Goal: Use online tool/utility: Utilize a website feature to perform a specific function

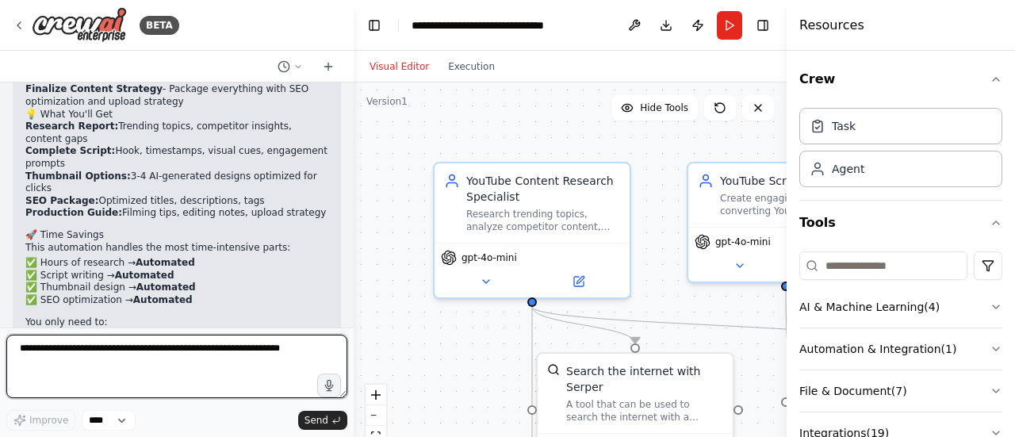
click at [108, 359] on textarea at bounding box center [176, 366] width 341 height 63
type textarea "*"
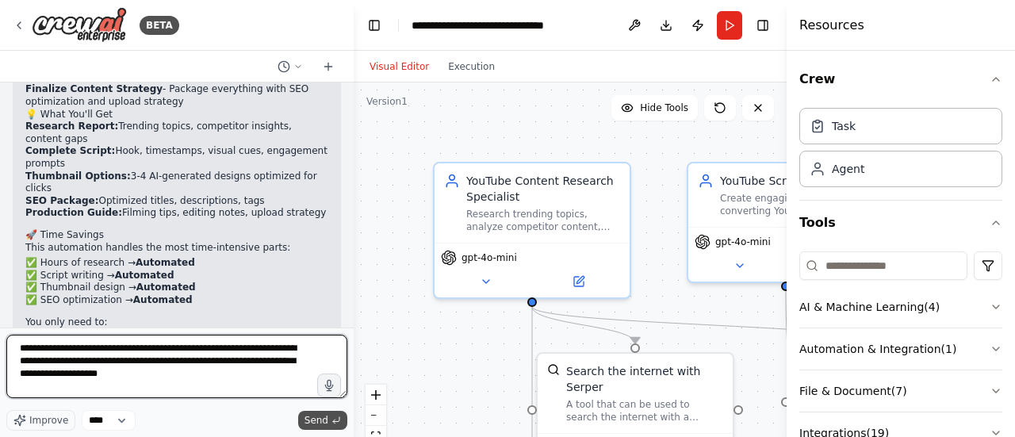
type textarea "**********"
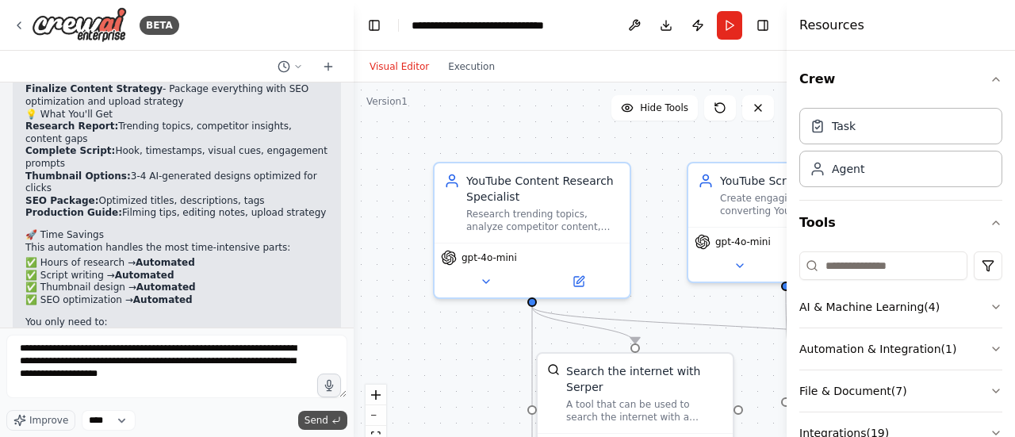
click at [327, 416] on span "Send" at bounding box center [316, 420] width 24 height 13
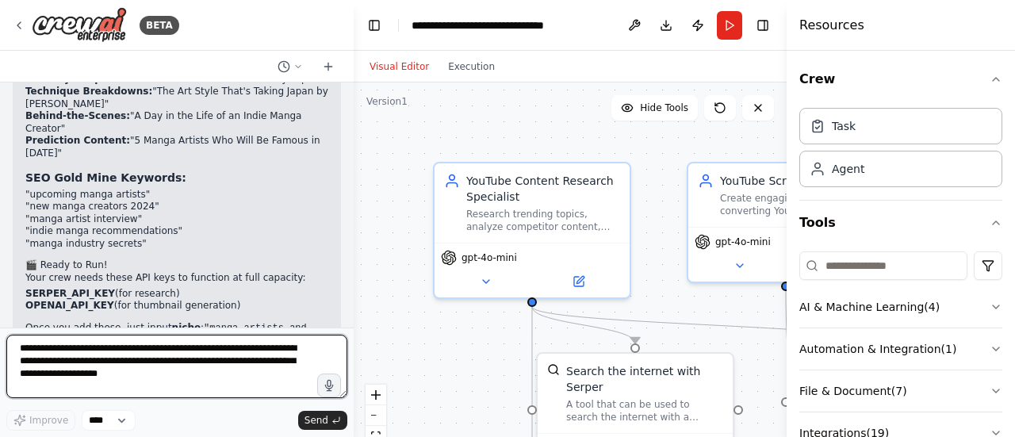
scroll to position [3078, 0]
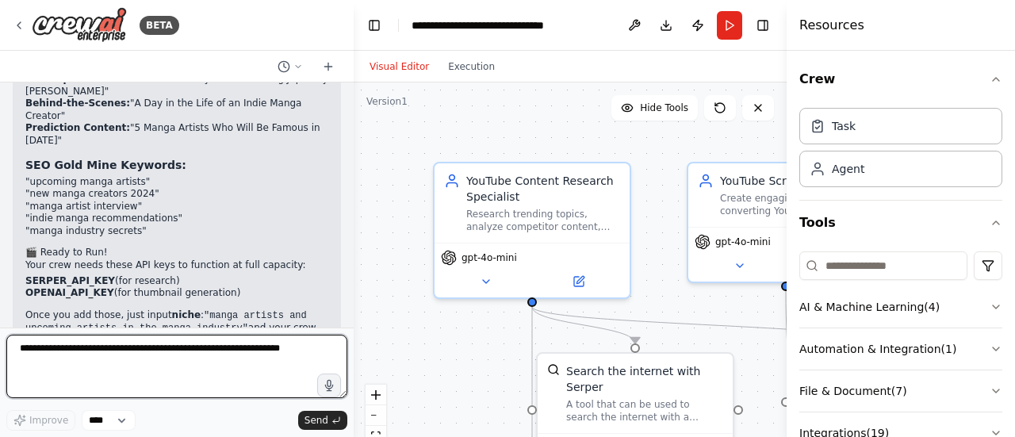
paste textarea "**********"
type textarea "**********"
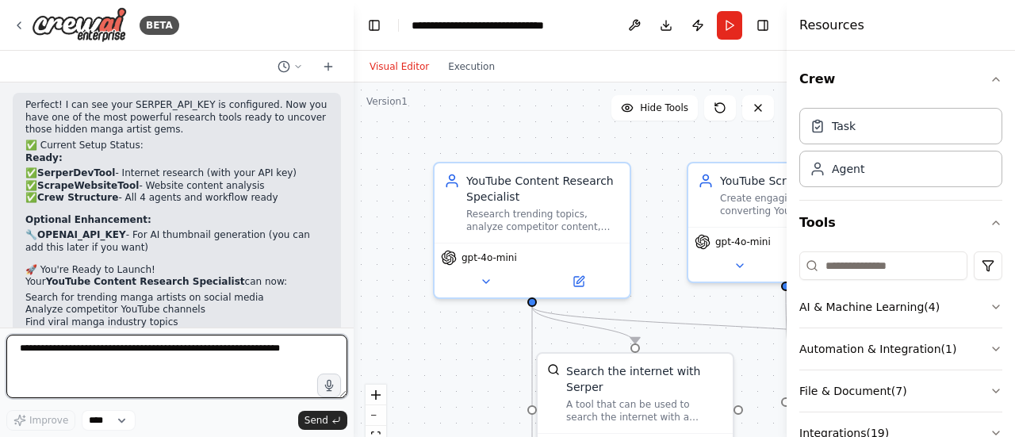
scroll to position [3734, 0]
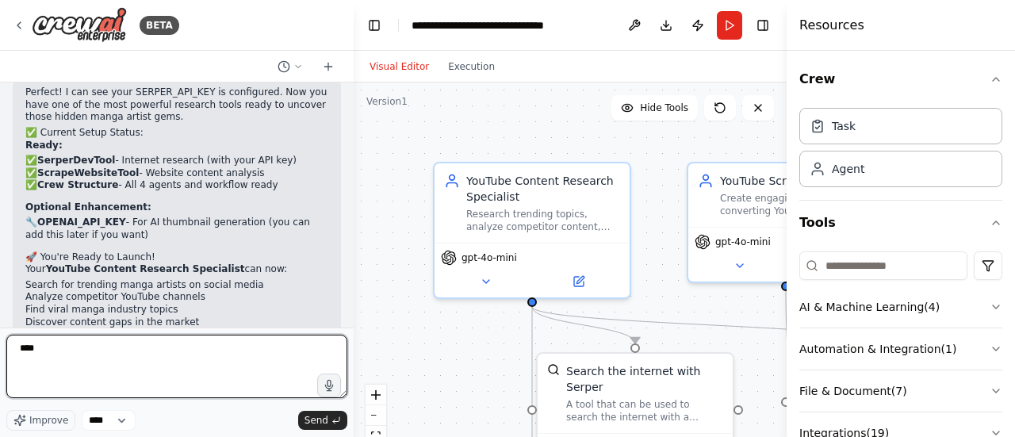
type textarea "*****"
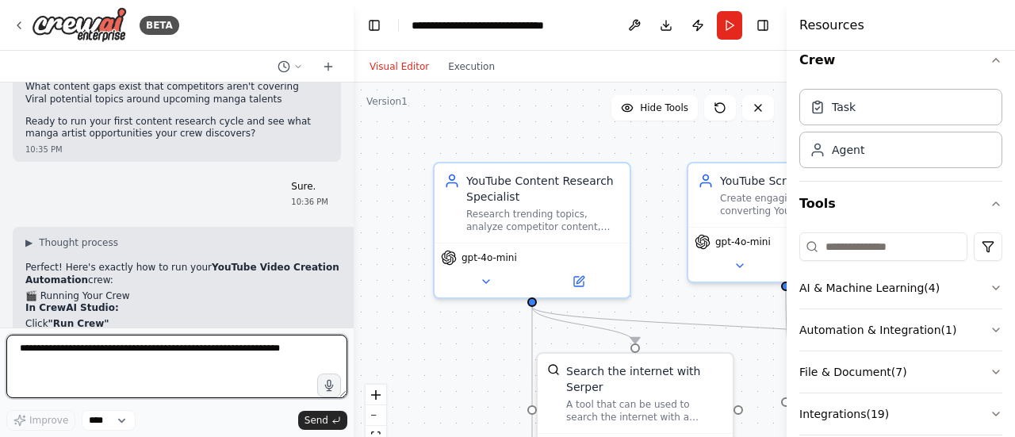
scroll to position [0, 0]
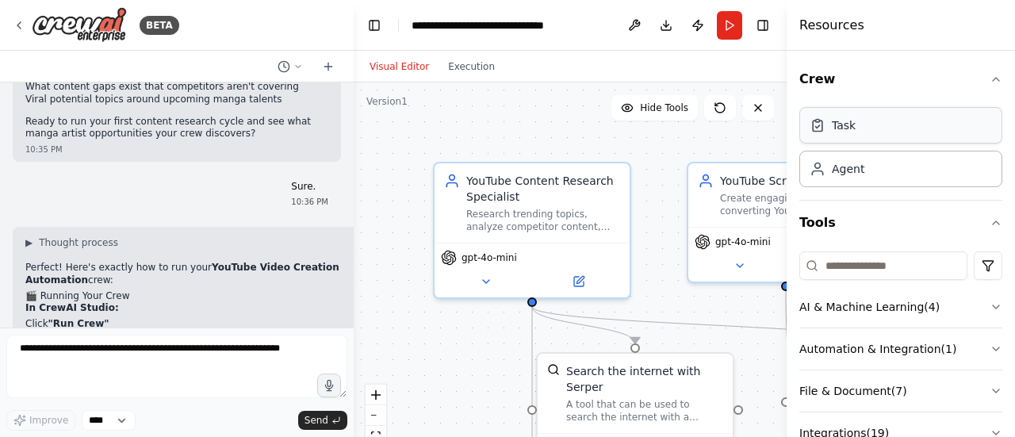
click at [877, 127] on div "Task" at bounding box center [900, 125] width 203 height 36
click at [851, 161] on div "Agent" at bounding box center [848, 168] width 33 height 16
click at [855, 175] on div "Agent" at bounding box center [900, 168] width 203 height 36
click at [863, 137] on div "Task" at bounding box center [900, 125] width 203 height 36
click at [953, 86] on button "Crew" at bounding box center [900, 79] width 203 height 44
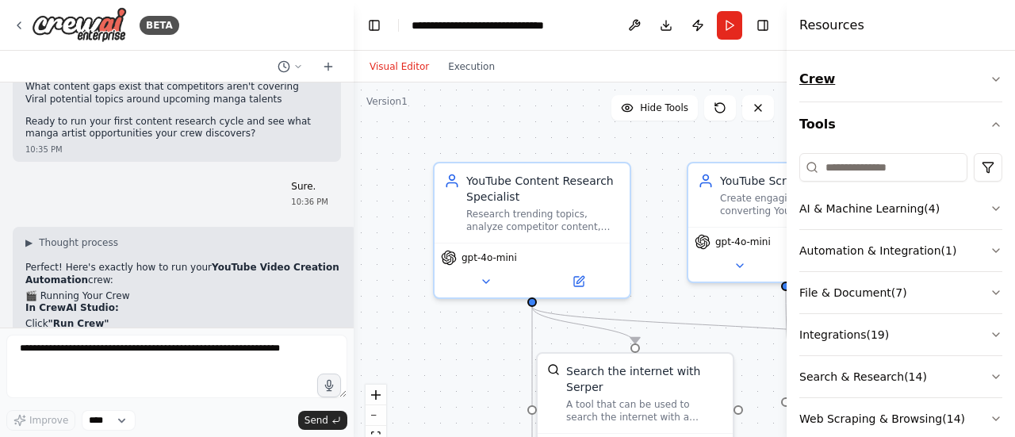
click at [953, 86] on button "Crew" at bounding box center [900, 79] width 203 height 44
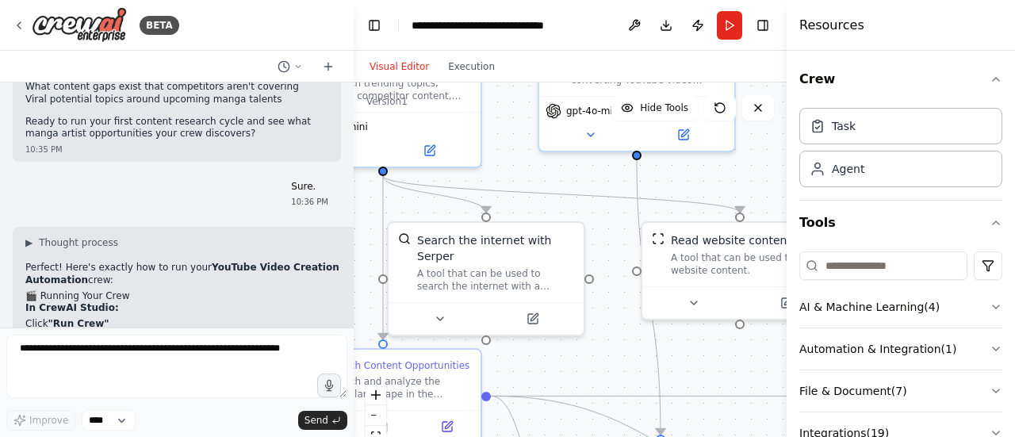
drag, startPoint x: 477, startPoint y: 393, endPoint x: 327, endPoint y: 262, distance: 198.9
click at [327, 262] on div "BETA Can you generate ai youtube videos and upload them? 09:05 PM ▶ Thought pro…" at bounding box center [507, 218] width 1015 height 437
drag, startPoint x: 718, startPoint y: 383, endPoint x: 511, endPoint y: 228, distance: 259.4
drag, startPoint x: 511, startPoint y: 228, endPoint x: 461, endPoint y: 186, distance: 64.2
click at [461, 186] on icon "Edge from 888f012b-1d63-4370-b475-9d911e306534 to fcccebc5-414c-4e9b-a376-ea01c…" at bounding box center [560, 194] width 357 height 36
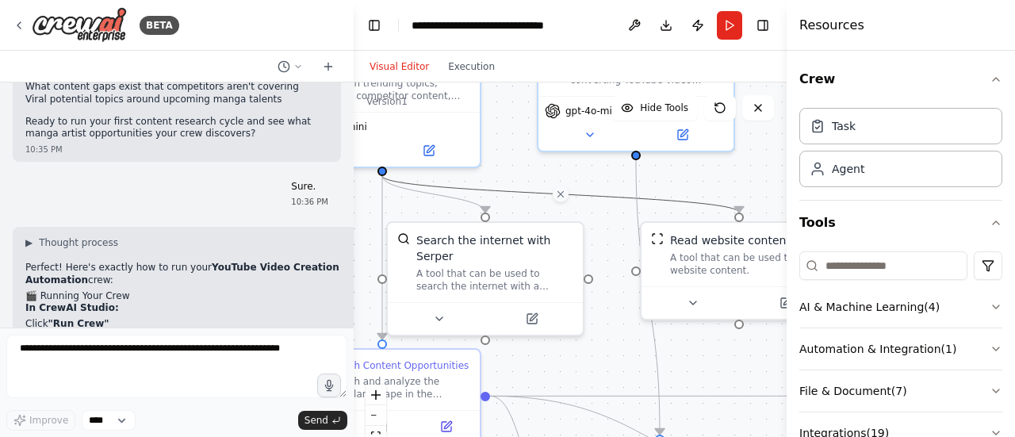
click at [722, 377] on div ".deletable-edge-delete-btn { width: 20px; height: 20px; border: 0px solid #ffff…" at bounding box center [570, 280] width 433 height 396
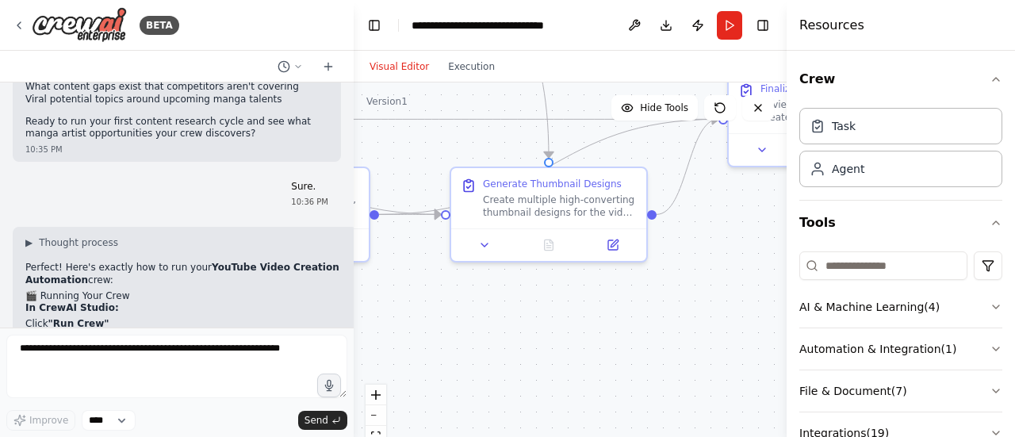
drag, startPoint x: 722, startPoint y: 377, endPoint x: 329, endPoint y: 102, distance: 479.9
click at [329, 102] on div "BETA Can you generate ai youtube videos and upload them? 09:05 PM ▶ Thought pro…" at bounding box center [507, 218] width 1015 height 437
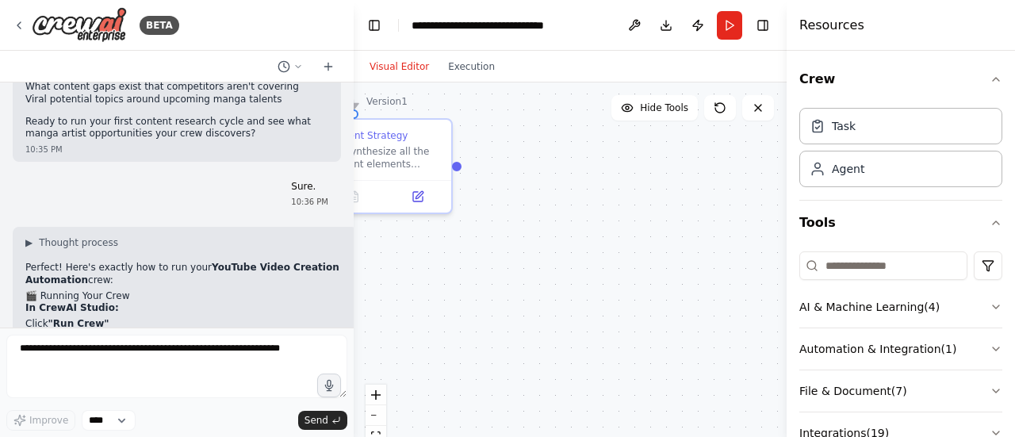
drag, startPoint x: 733, startPoint y: 269, endPoint x: 258, endPoint y: 316, distance: 476.4
click at [258, 316] on div "BETA Can you generate ai youtube videos and upload them? 09:05 PM ▶ Thought pro…" at bounding box center [507, 218] width 1015 height 437
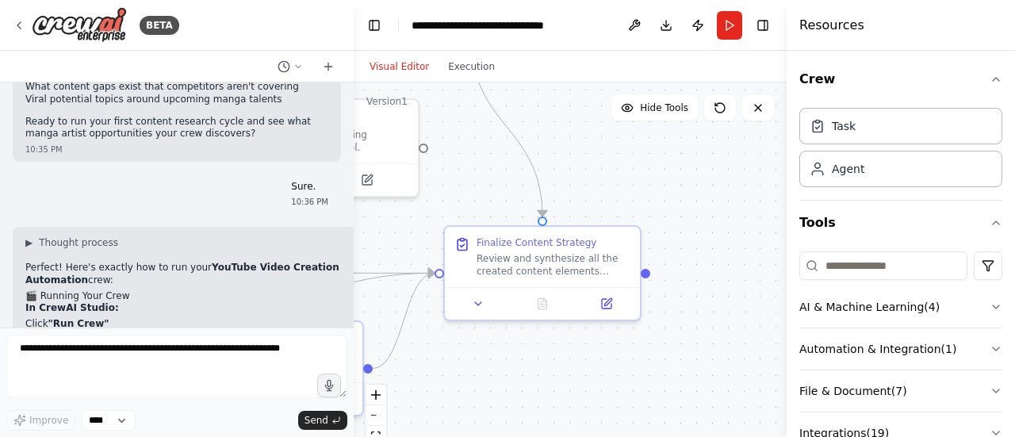
drag, startPoint x: 503, startPoint y: 239, endPoint x: 696, endPoint y: 361, distance: 228.1
click at [696, 361] on div ".deletable-edge-delete-btn { width: 20px; height: 20px; border: 0px solid #ffff…" at bounding box center [570, 280] width 433 height 396
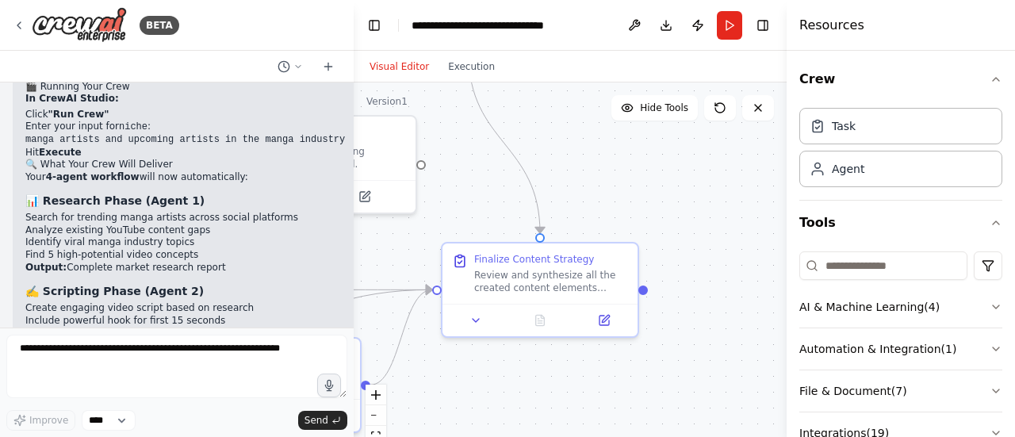
scroll to position [4400, 0]
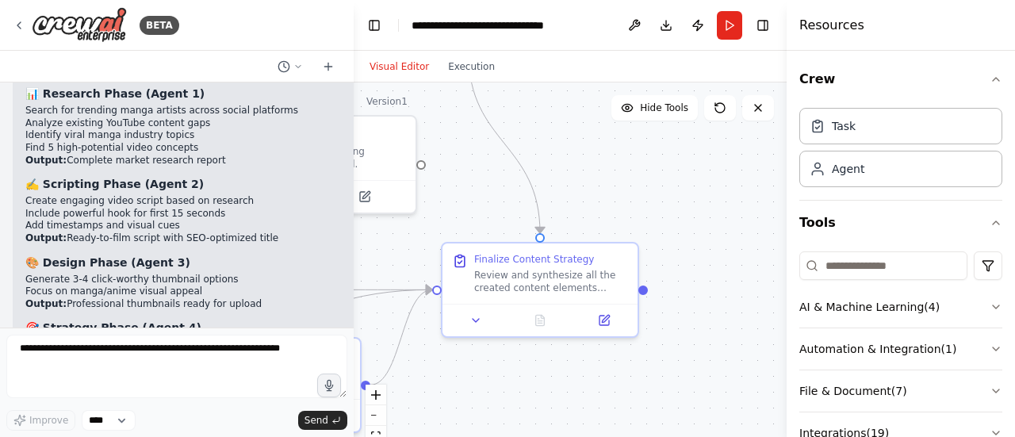
click at [30, 426] on p "Once it finishes, you'll have everything needed to create a professional manga …" at bounding box center [185, 444] width 320 height 37
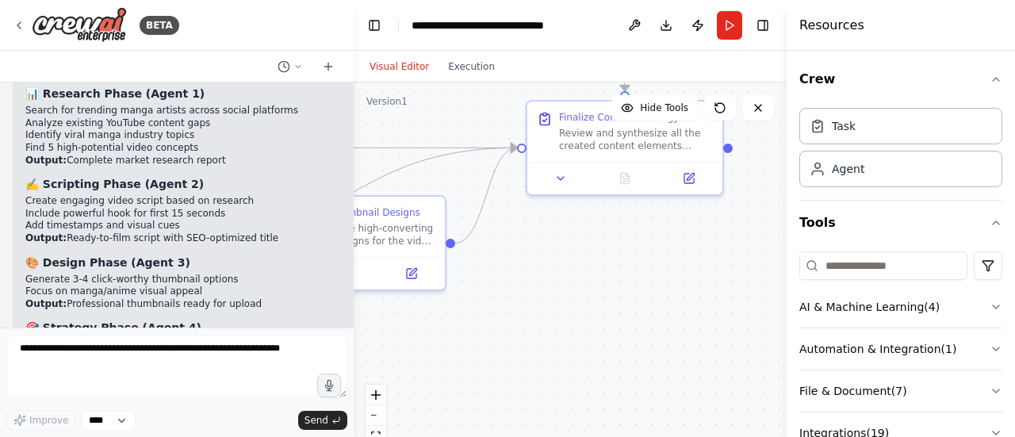
drag, startPoint x: 626, startPoint y: 179, endPoint x: 731, endPoint y: 47, distance: 168.8
click at [731, 47] on main "**********" at bounding box center [570, 218] width 433 height 437
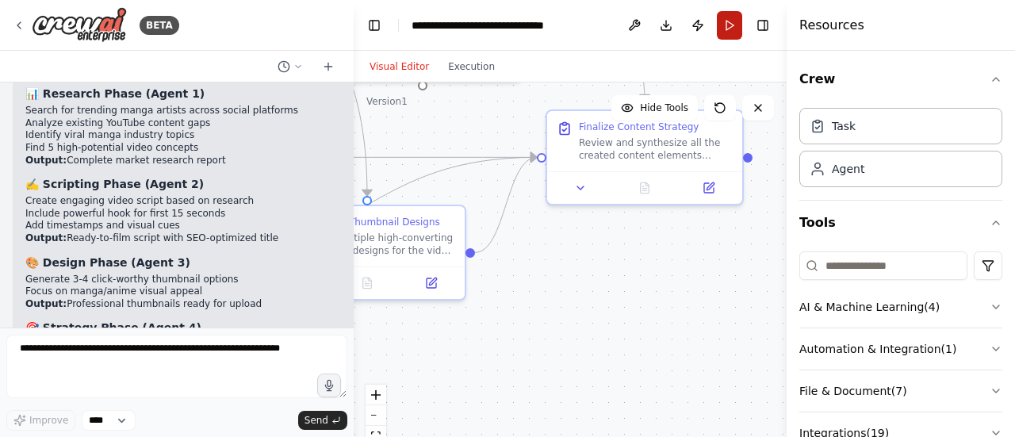
click at [726, 28] on button "Run" at bounding box center [729, 25] width 25 height 29
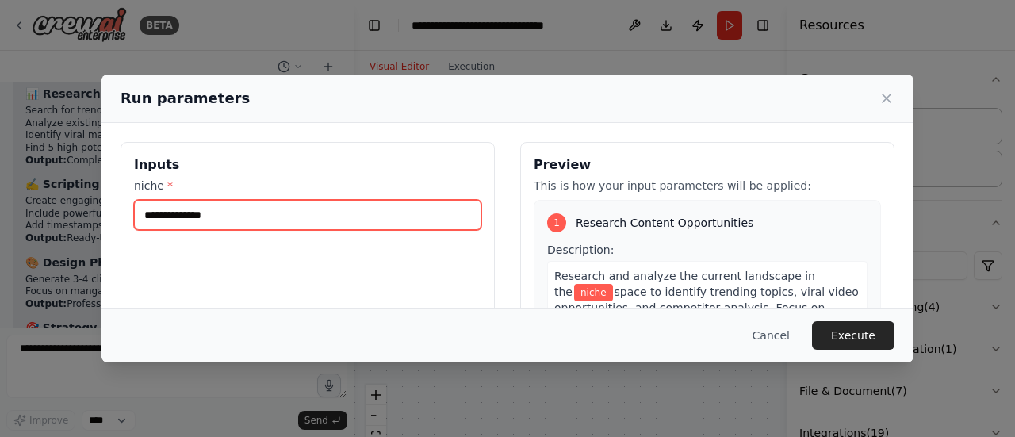
click at [353, 223] on input "niche *" at bounding box center [307, 215] width 347 height 30
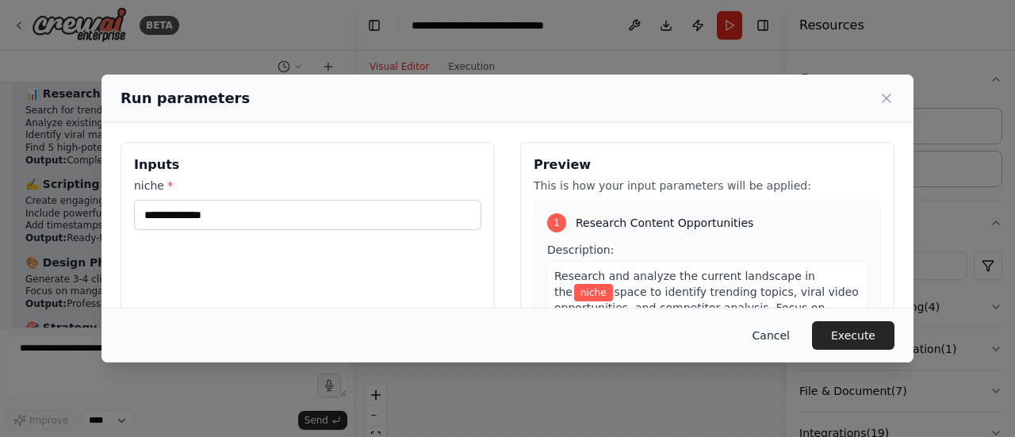
click at [779, 332] on button "Cancel" at bounding box center [771, 335] width 63 height 29
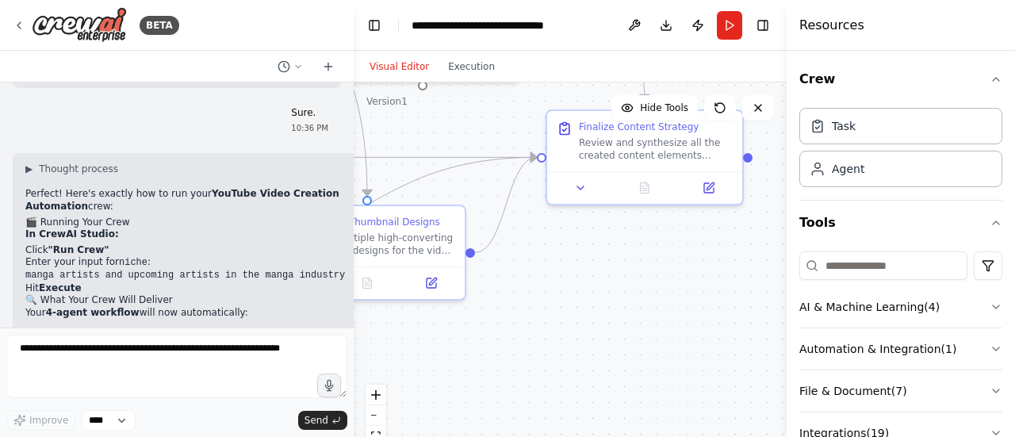
scroll to position [4100, 0]
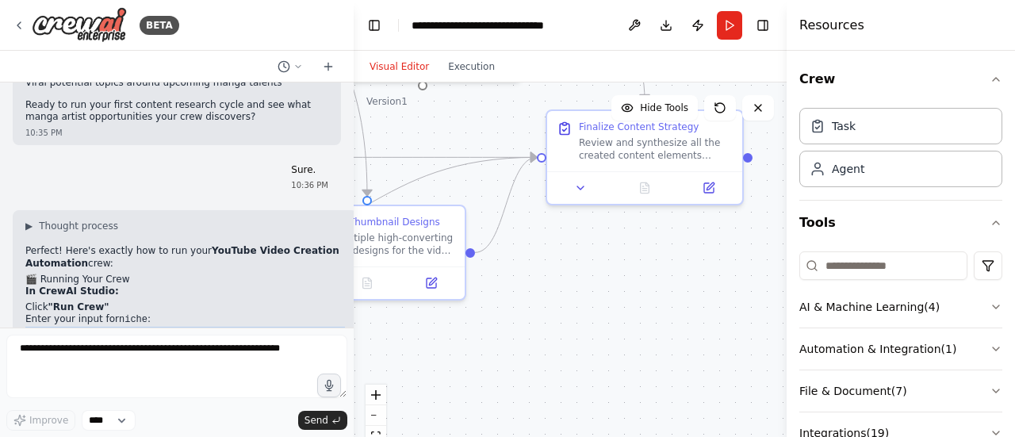
drag, startPoint x: 22, startPoint y: 137, endPoint x: 317, endPoint y: 140, distance: 294.9
copy code "manga artists and upcoming artists in the manga industry"
click at [724, 27] on button "Run" at bounding box center [729, 25] width 25 height 29
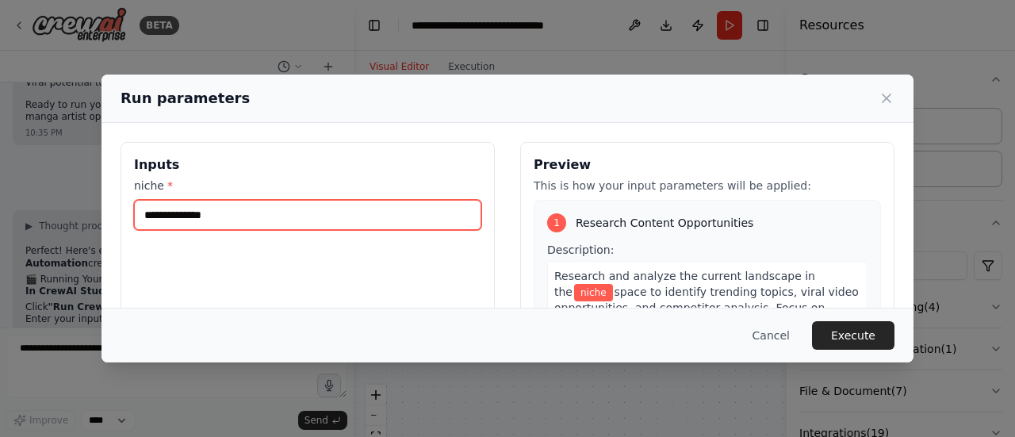
click at [325, 221] on input "niche *" at bounding box center [307, 215] width 347 height 30
paste input "**********"
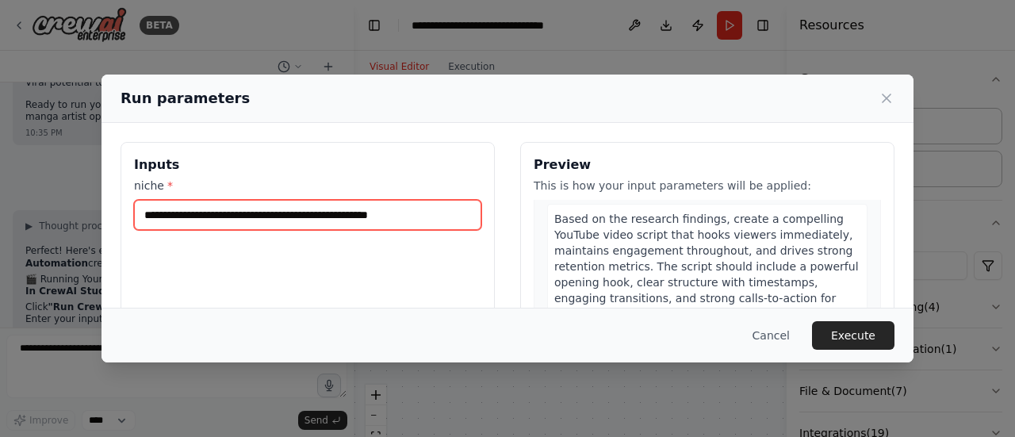
scroll to position [0, 0]
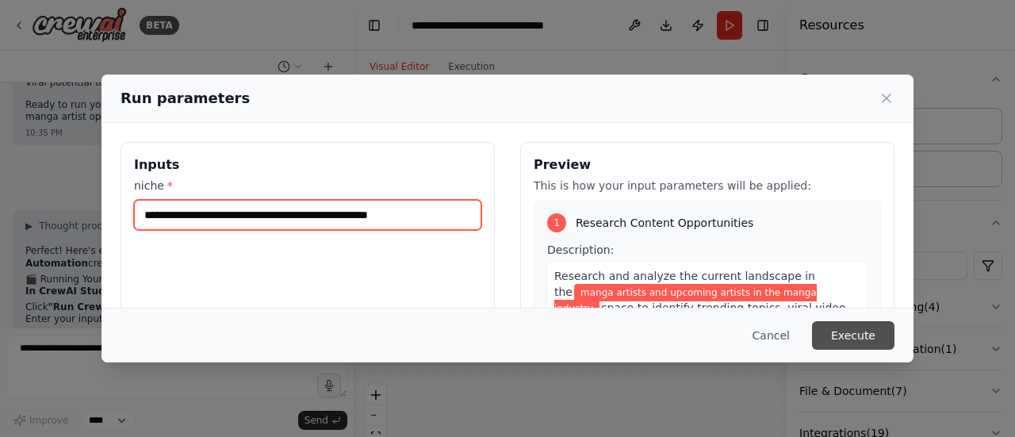
type input "**********"
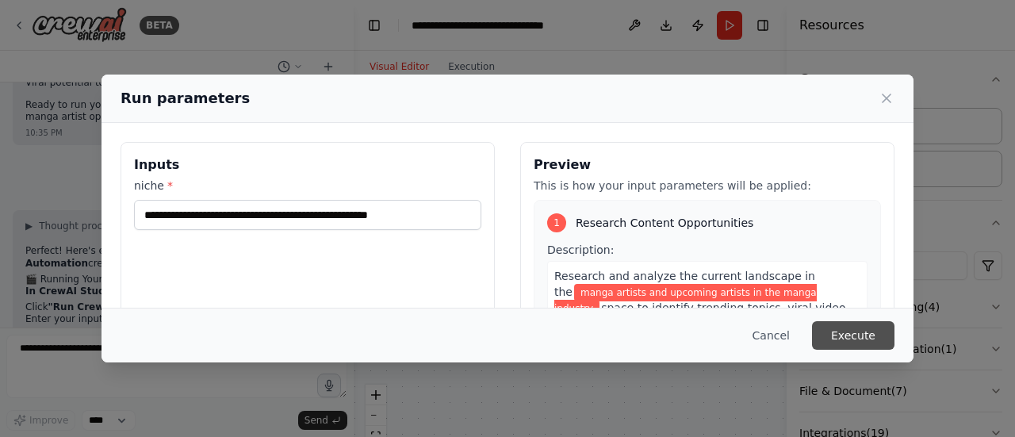
click at [874, 337] on button "Execute" at bounding box center [853, 335] width 82 height 29
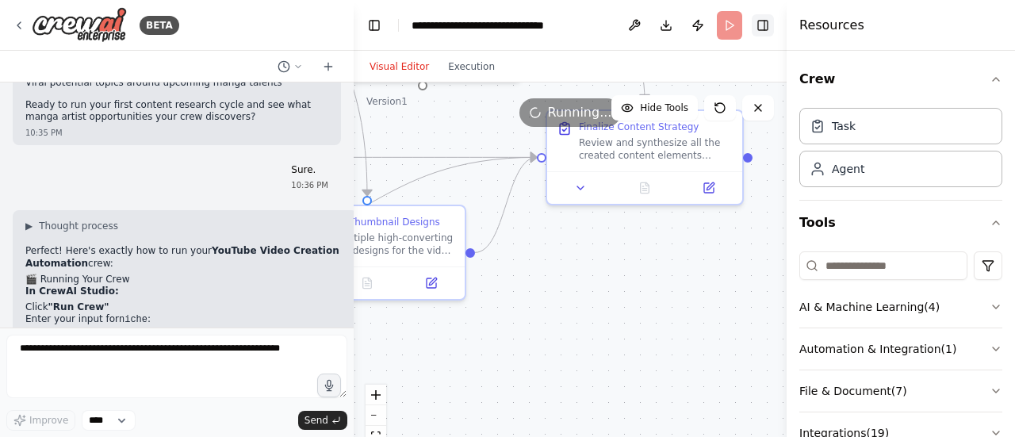
click at [765, 22] on button "Toggle Right Sidebar" at bounding box center [763, 25] width 22 height 22
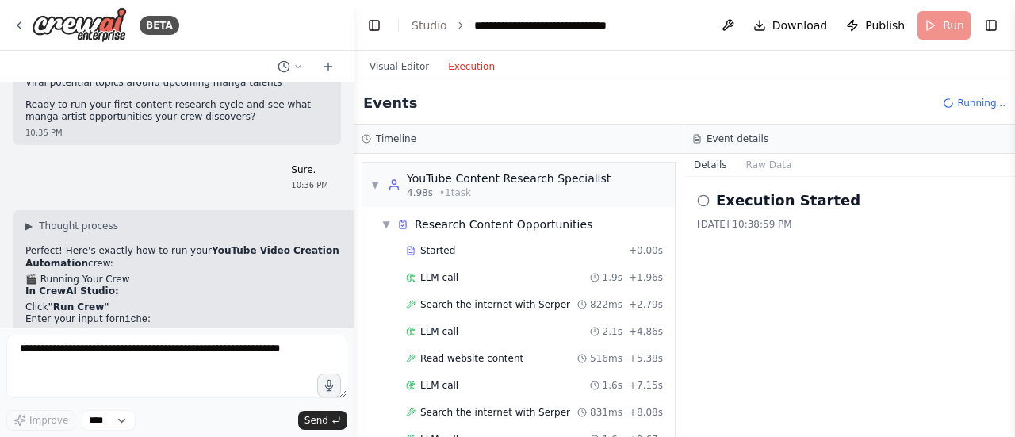
click at [461, 62] on button "Execution" at bounding box center [471, 66] width 66 height 19
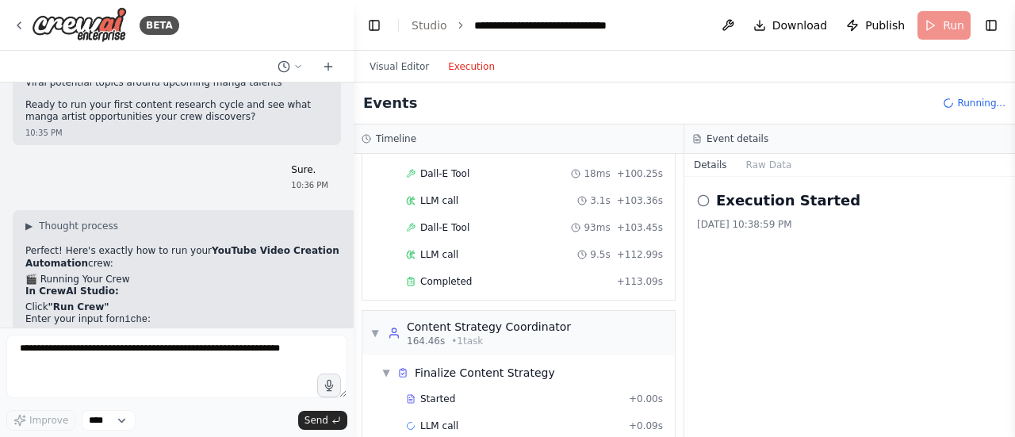
scroll to position [1798, 0]
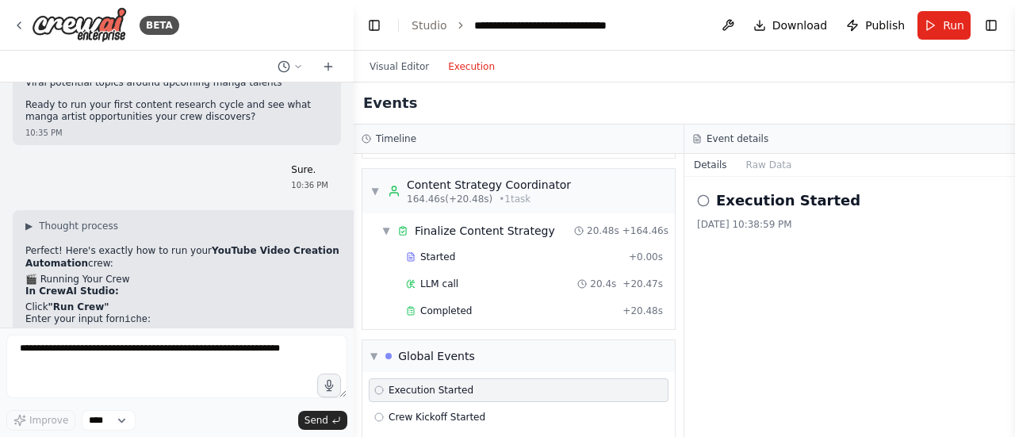
click at [470, 378] on div "Execution Started" at bounding box center [519, 390] width 300 height 24
click at [471, 411] on span "Crew Kickoff Started" at bounding box center [436, 417] width 97 height 13
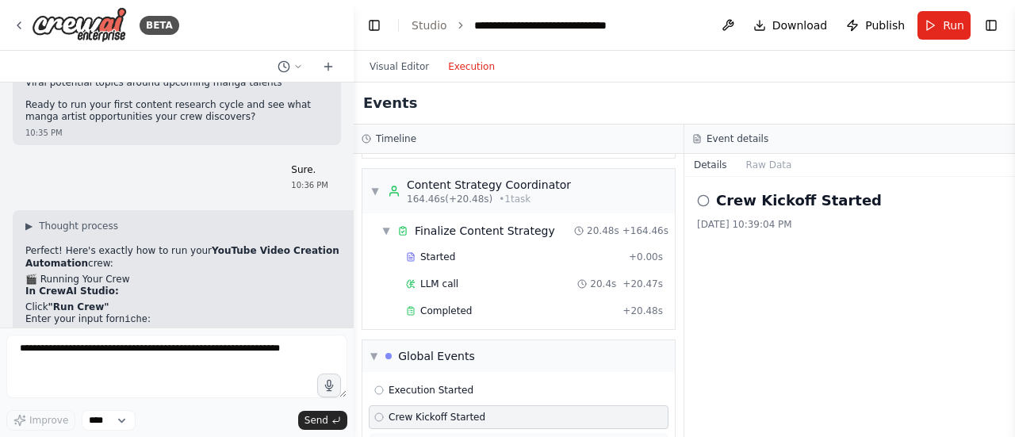
click at [476, 436] on span "Crew Kickoff Completed" at bounding box center [444, 444] width 113 height 13
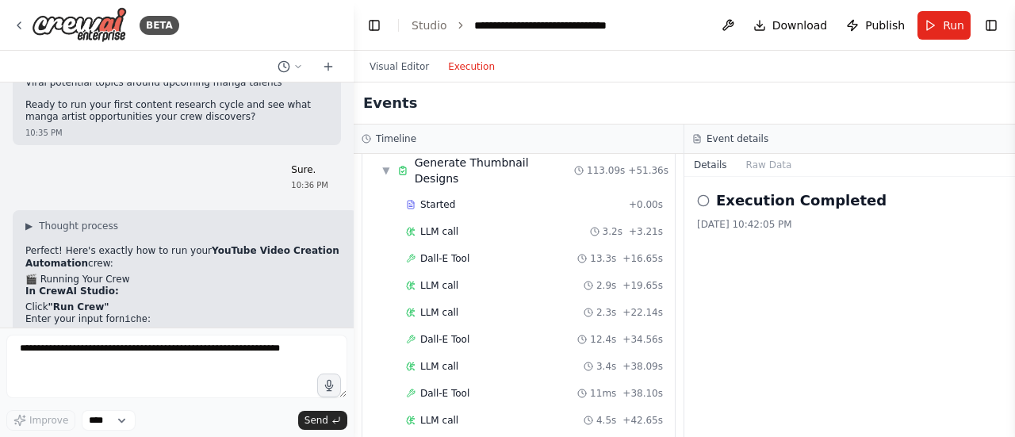
scroll to position [0, 0]
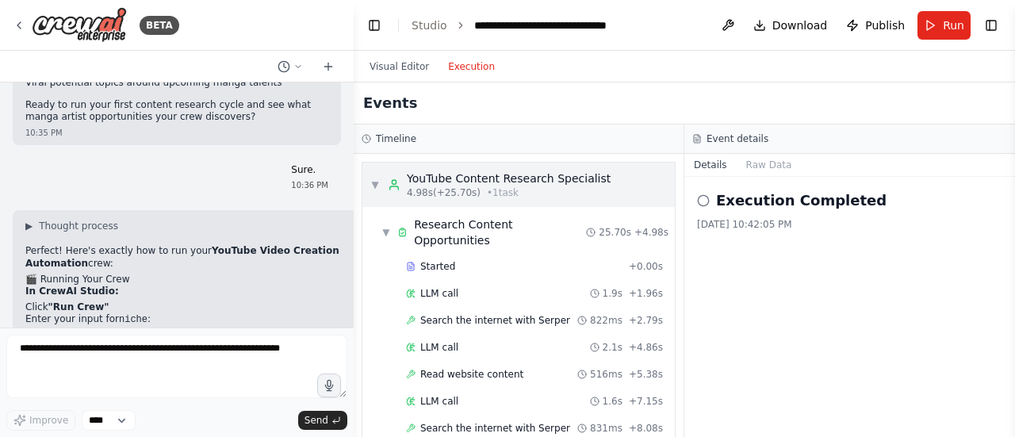
click at [377, 172] on div "▼ YouTube Content Research Specialist 4.98s (+25.70s) • 1 task" at bounding box center [490, 184] width 240 height 29
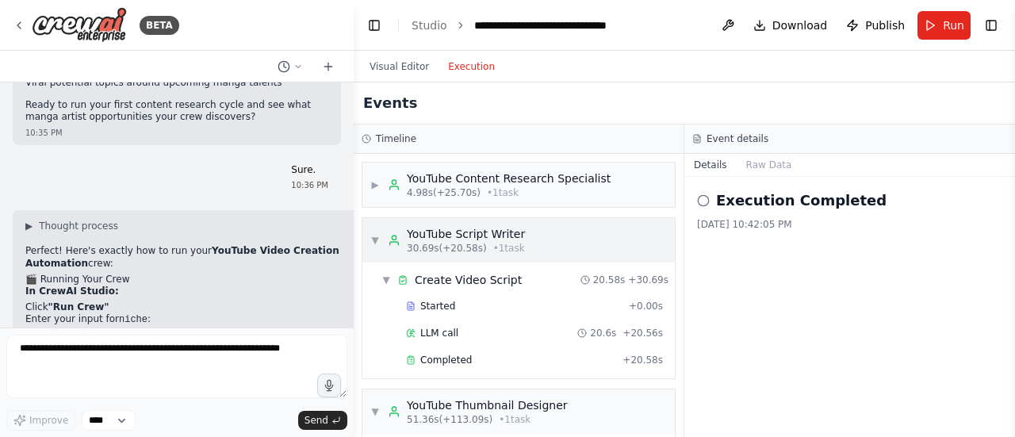
click at [376, 234] on span "▼" at bounding box center [375, 240] width 10 height 13
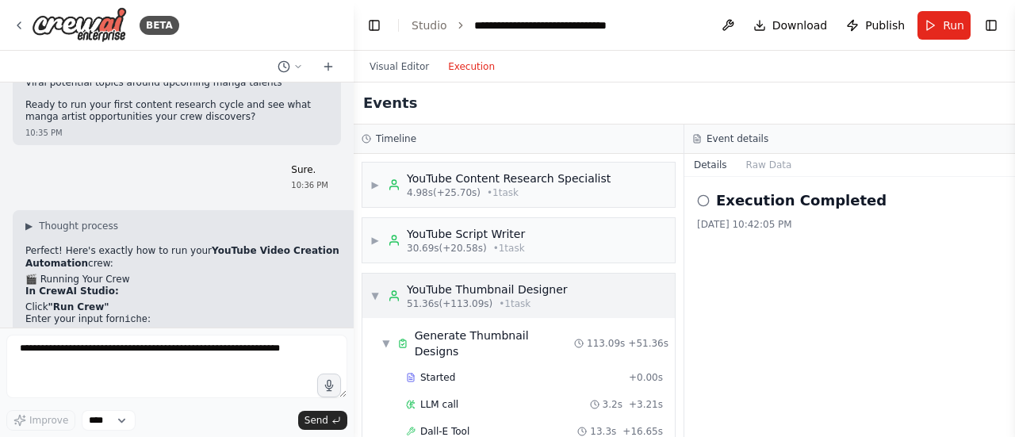
click at [377, 293] on span "▼" at bounding box center [375, 295] width 10 height 13
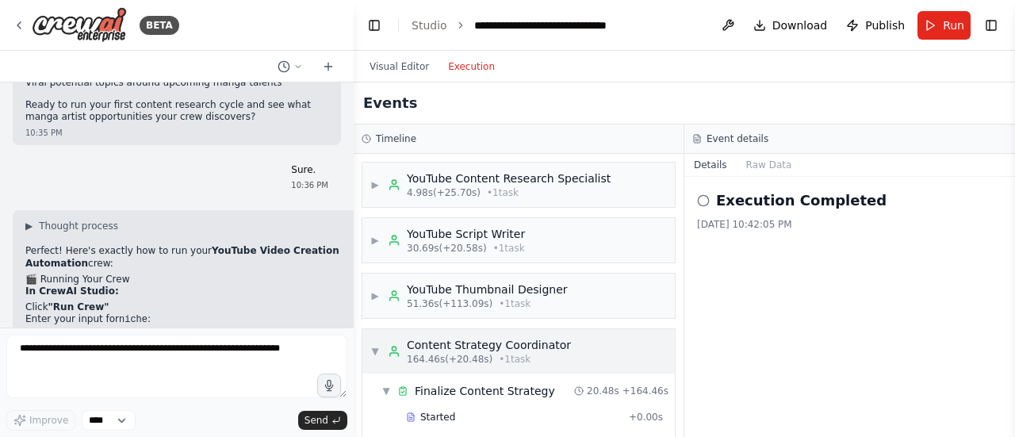
click at [381, 344] on div "▼ Content Strategy Coordinator 164.46s (+20.48s) • 1 task" at bounding box center [470, 351] width 201 height 29
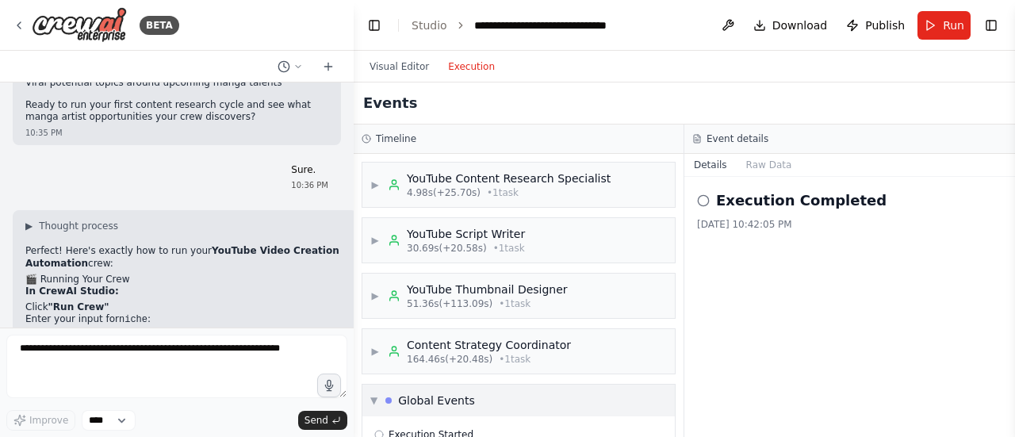
click at [384, 400] on div "▼ Global Events" at bounding box center [422, 400] width 105 height 16
click at [466, 394] on div "Global Events" at bounding box center [436, 400] width 77 height 16
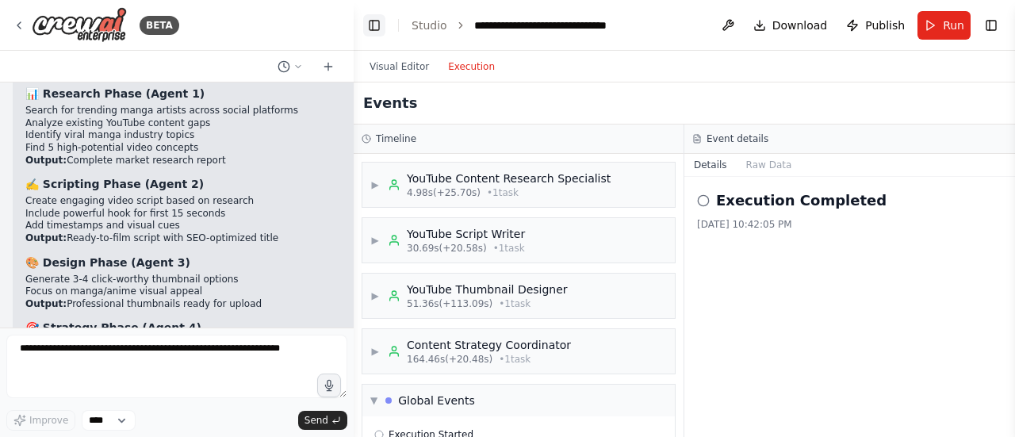
click at [381, 28] on button "Toggle Left Sidebar" at bounding box center [374, 25] width 22 height 22
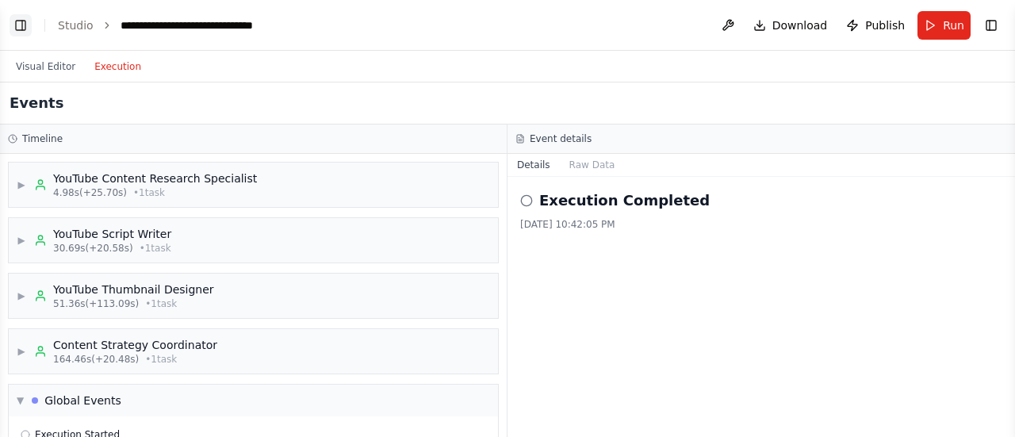
click at [12, 19] on button "Toggle Left Sidebar" at bounding box center [21, 25] width 22 height 22
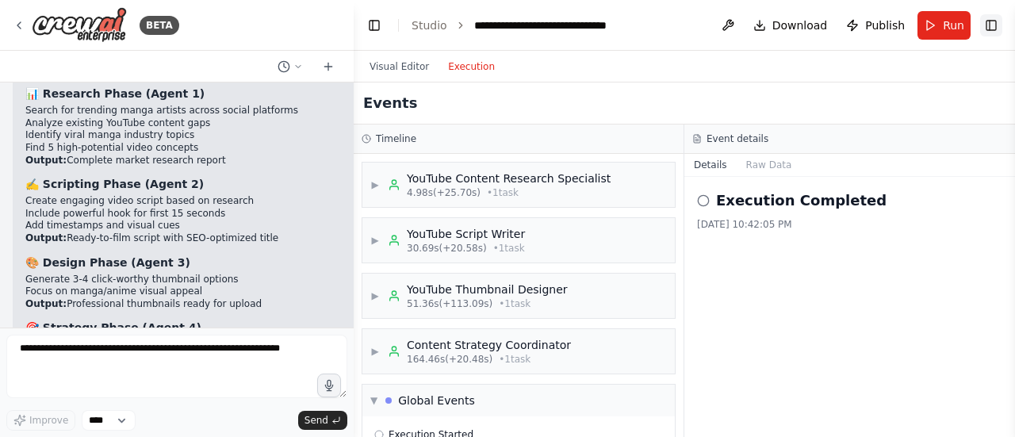
click at [997, 21] on button "Toggle Right Sidebar" at bounding box center [991, 25] width 22 height 22
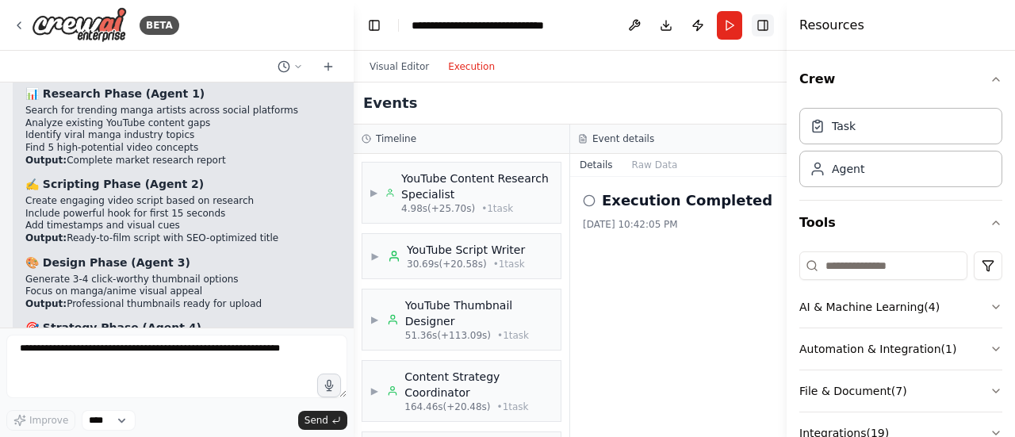
click at [769, 27] on button "Toggle Right Sidebar" at bounding box center [763, 25] width 22 height 22
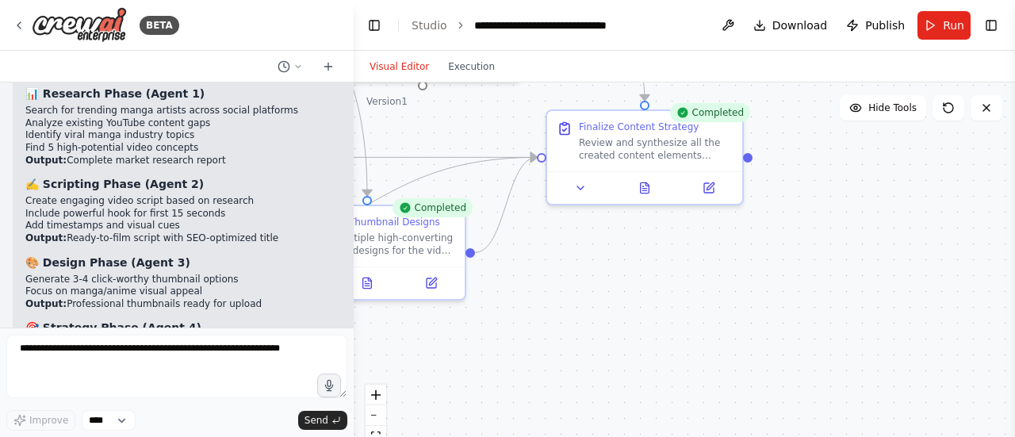
click at [417, 63] on button "Visual Editor" at bounding box center [399, 66] width 78 height 19
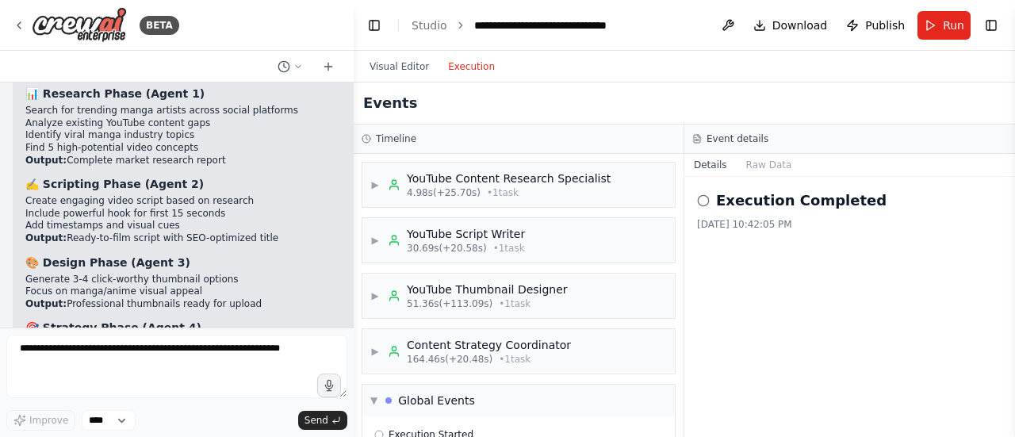
click at [468, 70] on button "Execution" at bounding box center [471, 66] width 66 height 19
click at [1000, 29] on button "Toggle Right Sidebar" at bounding box center [991, 25] width 22 height 22
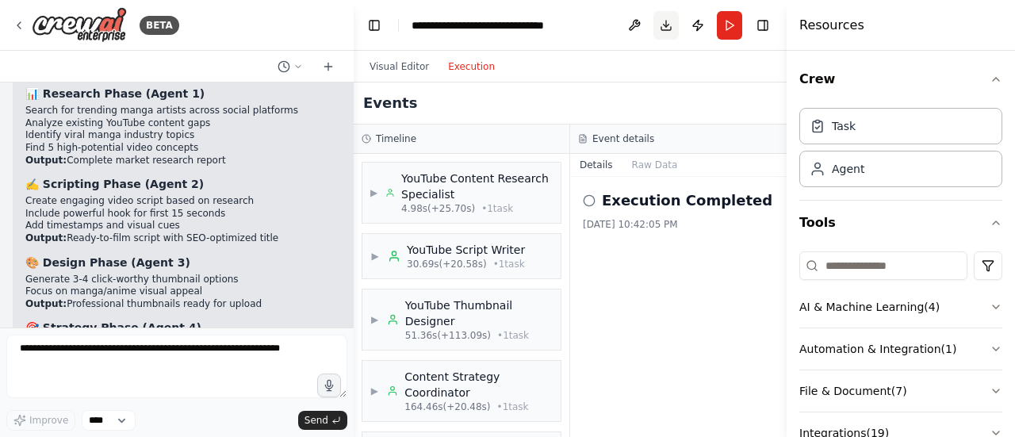
click at [658, 21] on button "Download" at bounding box center [665, 25] width 25 height 29
drag, startPoint x: 697, startPoint y: 29, endPoint x: 677, endPoint y: 70, distance: 45.0
click at [677, 70] on div "Visual Editor Execution" at bounding box center [570, 67] width 433 height 32
click at [763, 15] on button "Toggle Right Sidebar" at bounding box center [763, 25] width 22 height 22
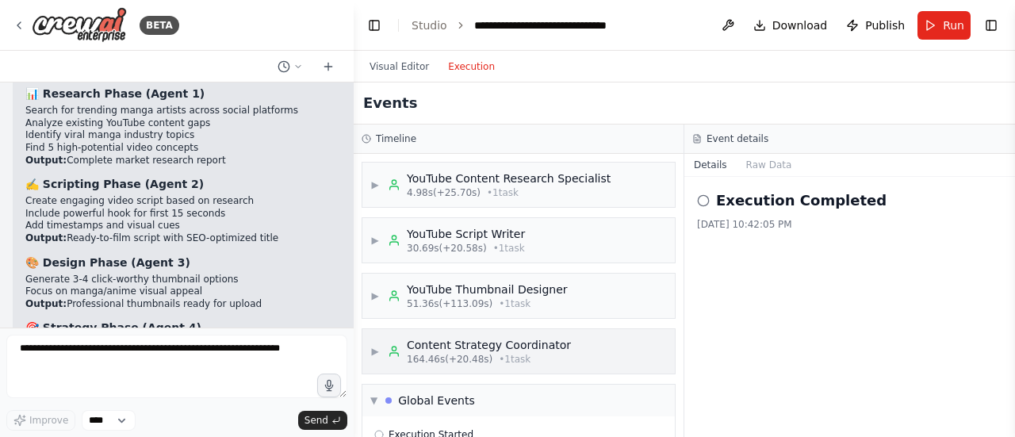
click at [438, 356] on span "164.46s (+20.48s)" at bounding box center [450, 359] width 86 height 13
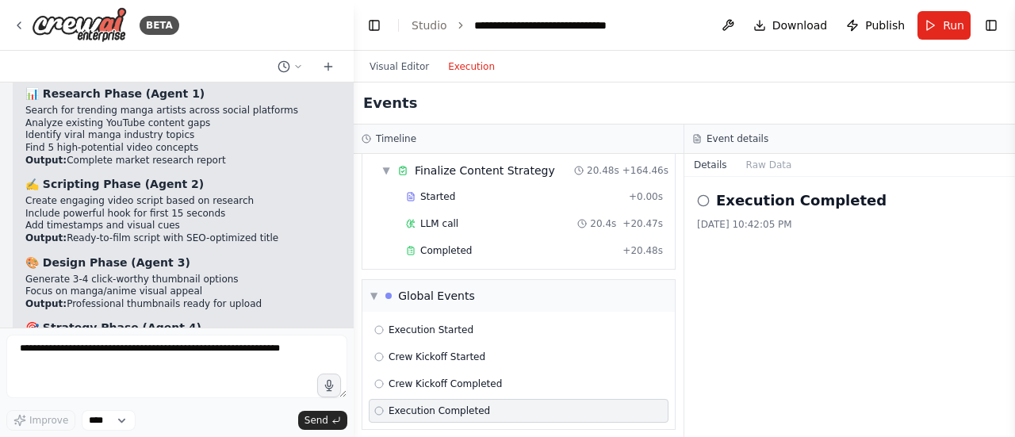
scroll to position [224, 0]
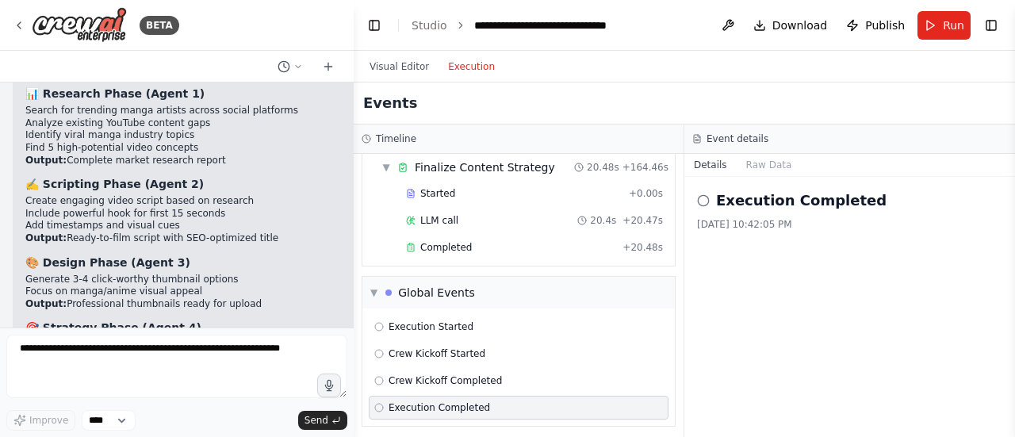
click at [557, 403] on div "Execution Completed" at bounding box center [518, 407] width 289 height 13
click at [379, 32] on button "Toggle Left Sidebar" at bounding box center [374, 25] width 22 height 22
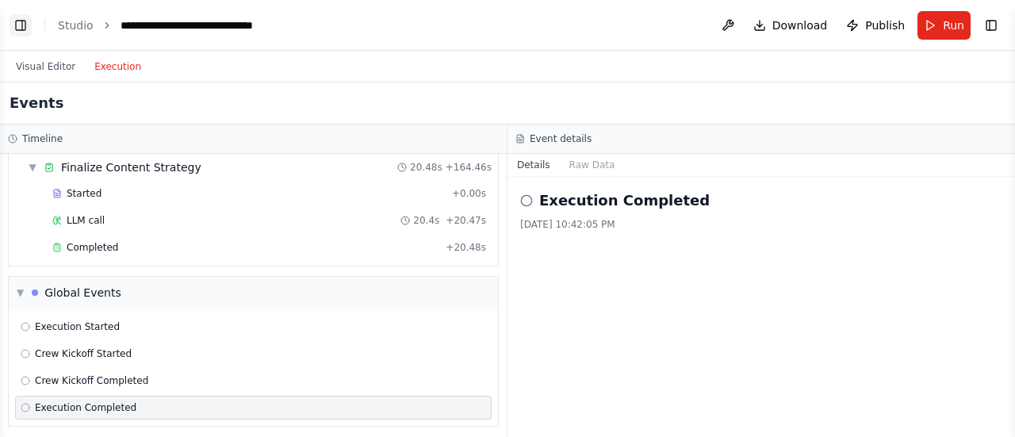
click at [13, 27] on button "Toggle Left Sidebar" at bounding box center [21, 25] width 22 height 22
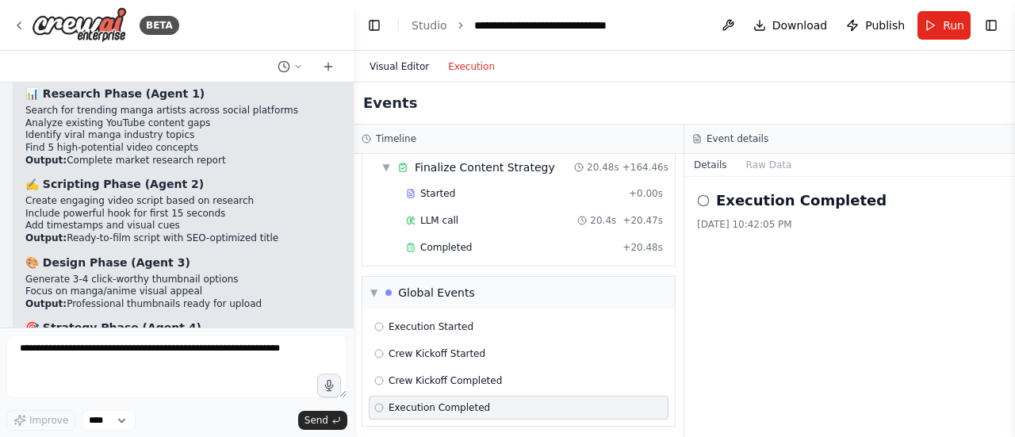
click at [396, 66] on button "Visual Editor" at bounding box center [399, 66] width 78 height 19
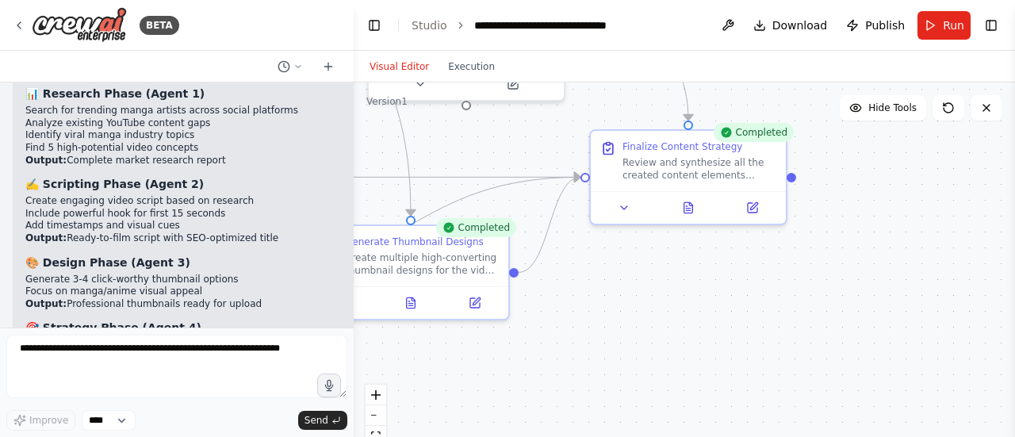
drag, startPoint x: 752, startPoint y: 286, endPoint x: 796, endPoint y: 306, distance: 47.9
click at [796, 306] on div ".deletable-edge-delete-btn { width: 20px; height: 20px; border: 0px solid #ffff…" at bounding box center [684, 280] width 661 height 396
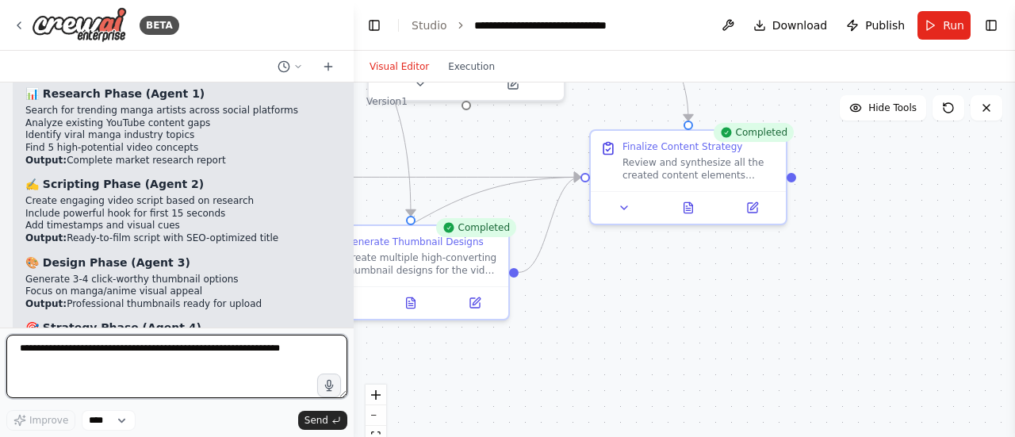
click at [152, 358] on textarea at bounding box center [176, 366] width 341 height 63
type textarea "**********"
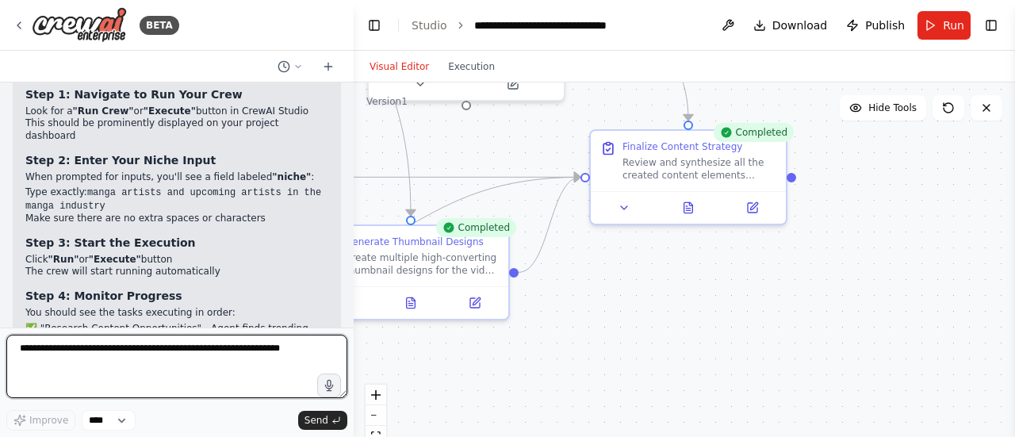
scroll to position [4972, 0]
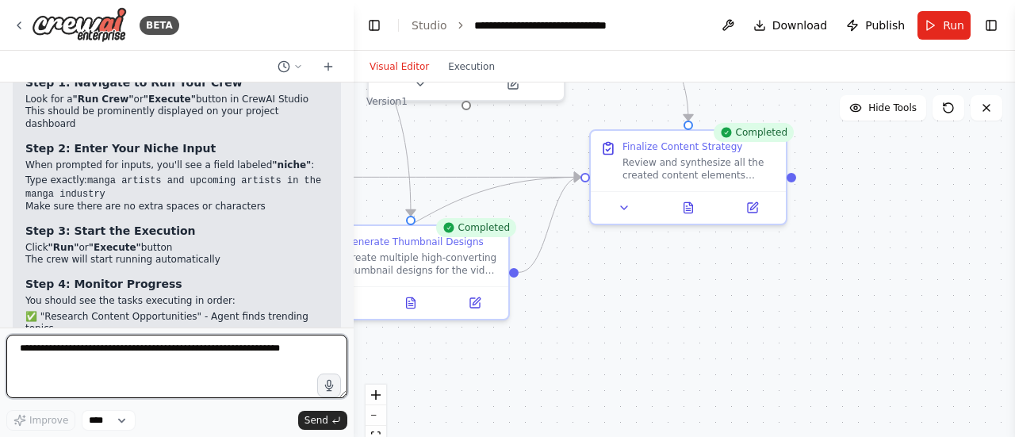
type textarea "*"
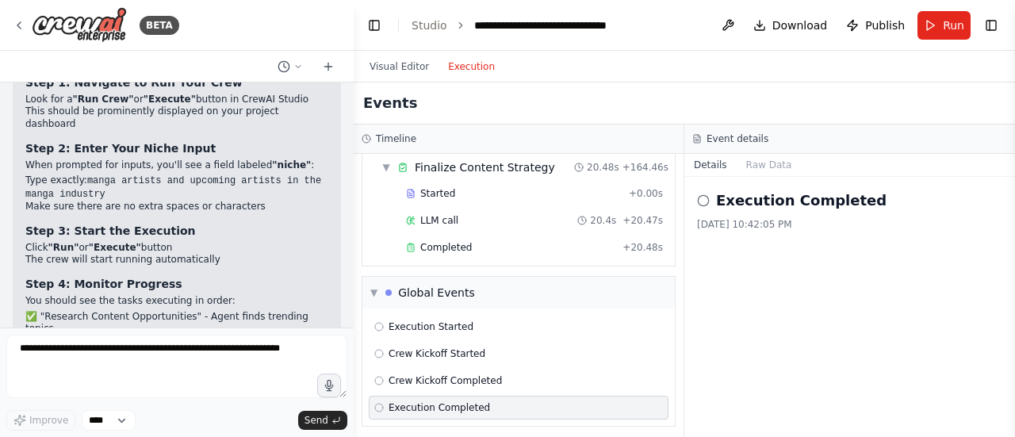
click at [463, 67] on button "Execution" at bounding box center [471, 66] width 66 height 19
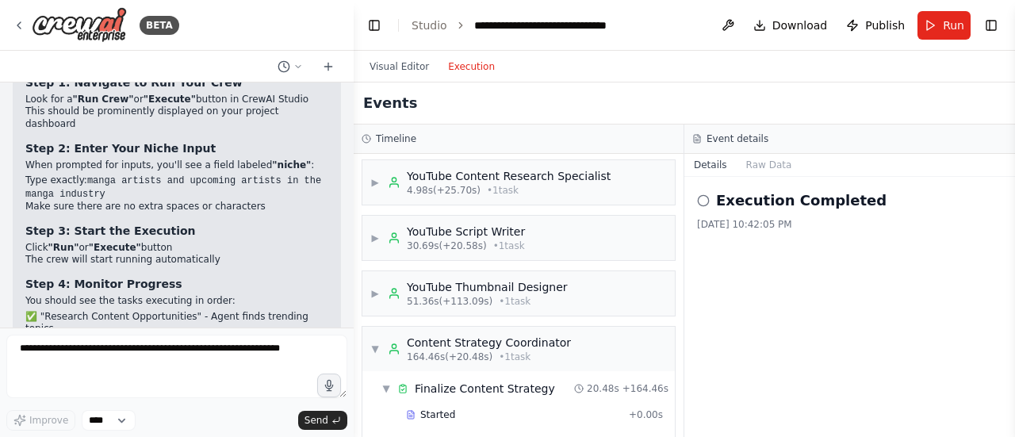
scroll to position [0, 0]
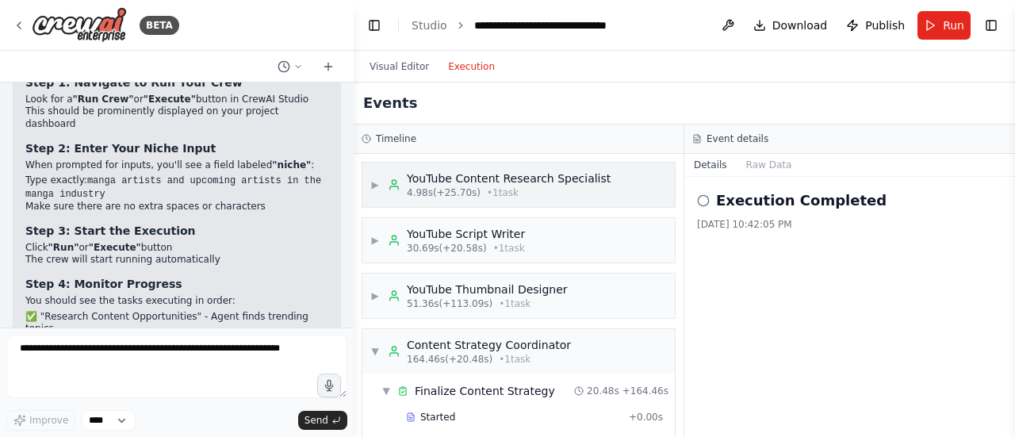
click at [564, 193] on div "4.98s (+25.70s) • 1 task" at bounding box center [509, 192] width 204 height 13
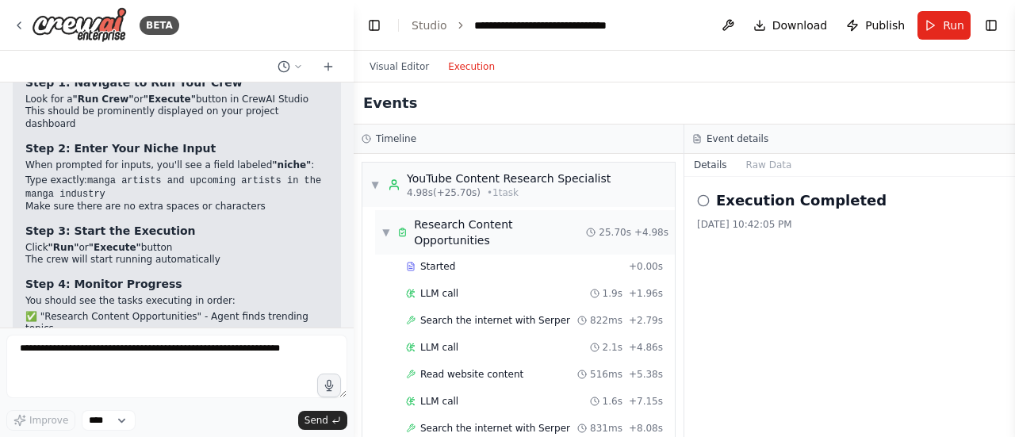
click at [544, 229] on div "Research Content Opportunities" at bounding box center [500, 232] width 172 height 32
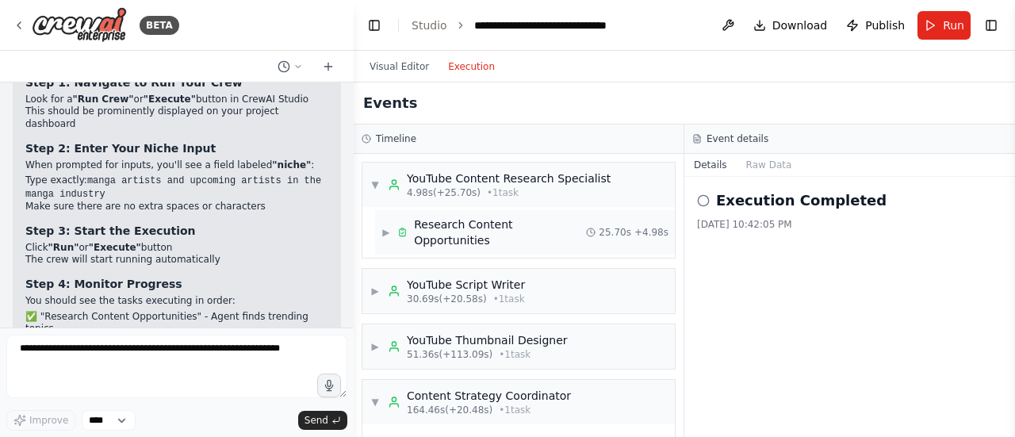
click at [544, 229] on div "Research Content Opportunities" at bounding box center [500, 232] width 172 height 32
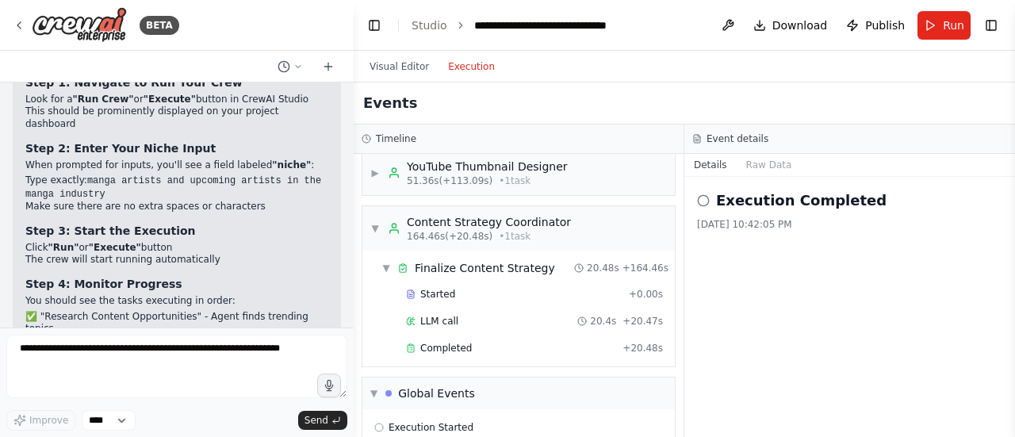
scroll to position [549, 0]
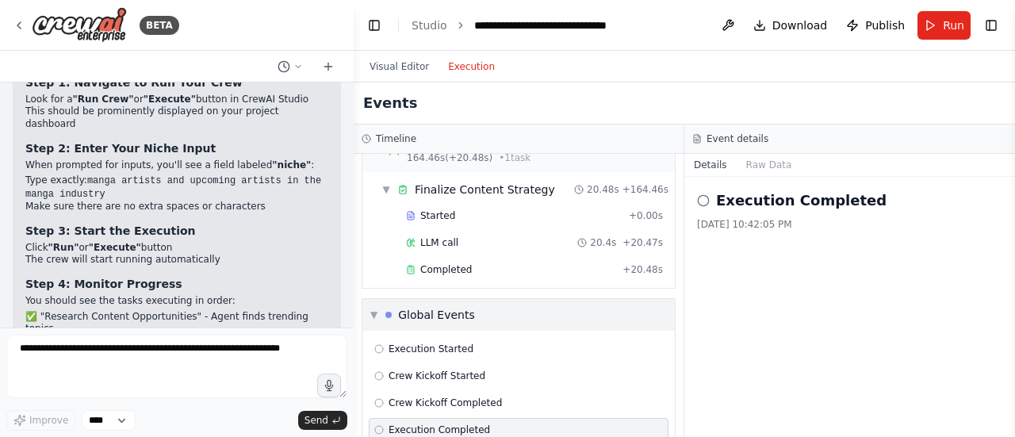
click at [552, 299] on div "▼ Global Events" at bounding box center [518, 315] width 312 height 32
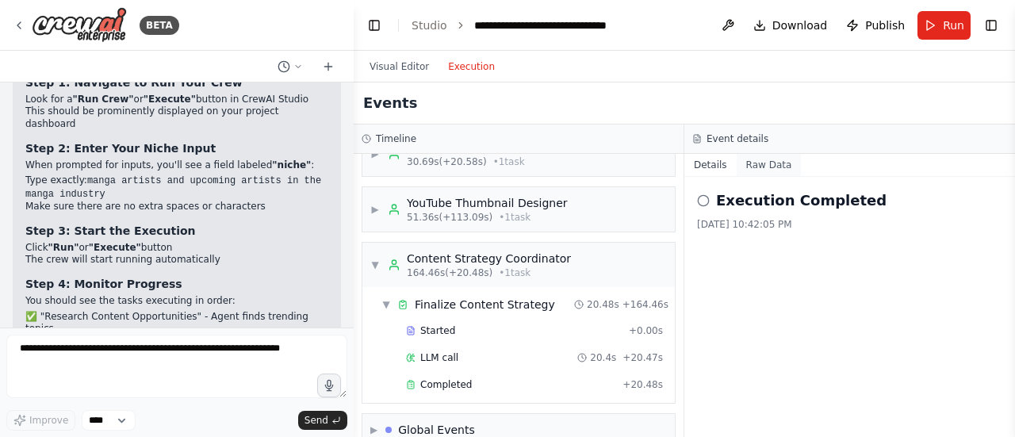
click at [764, 167] on button "Raw Data" at bounding box center [769, 165] width 65 height 22
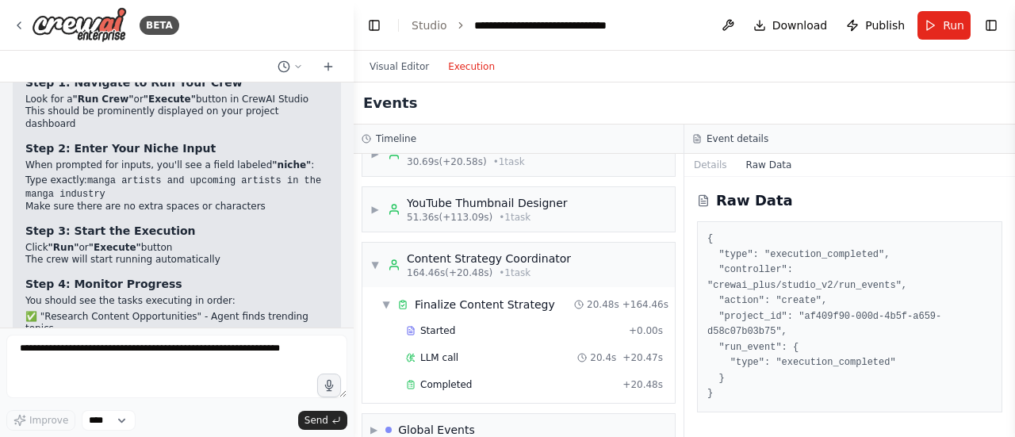
click at [790, 383] on pre "{ "type": "execution_completed", "controller": "crewai_plus/studio_v2/run_event…" at bounding box center [849, 316] width 285 height 170
click at [706, 161] on button "Details" at bounding box center [710, 165] width 52 height 22
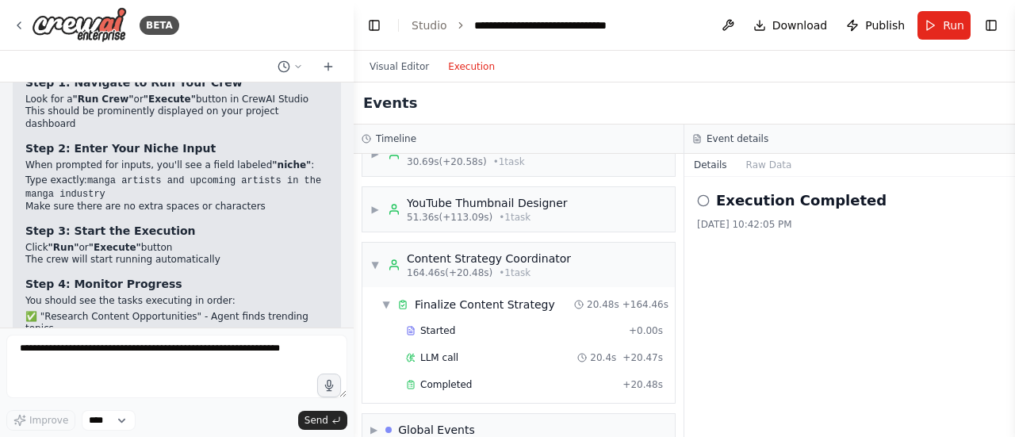
click at [691, 199] on div "Execution Completed [DATE] 10:42:05 PM" at bounding box center [849, 307] width 331 height 260
click at [700, 198] on icon at bounding box center [703, 200] width 13 height 13
click at [530, 266] on div "164.46s (+20.48s) • 1 task" at bounding box center [489, 272] width 164 height 13
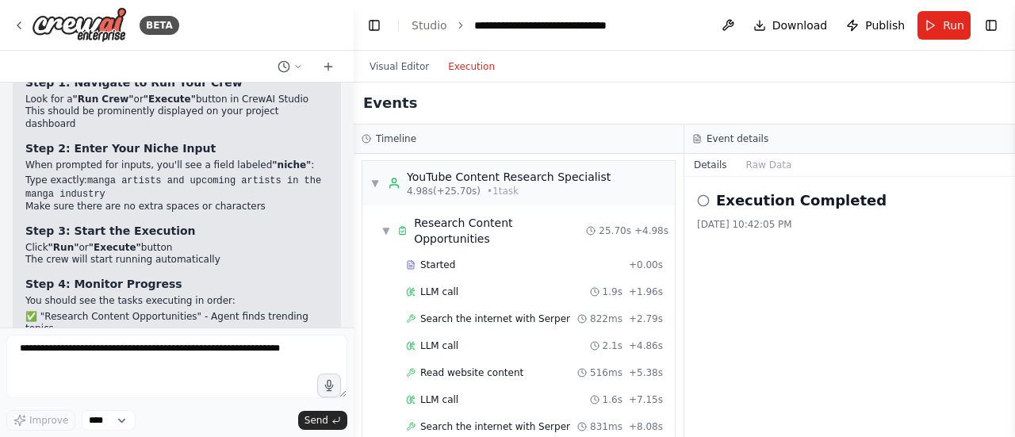
scroll to position [0, 0]
click at [528, 175] on div "YouTube Content Research Specialist" at bounding box center [509, 178] width 204 height 16
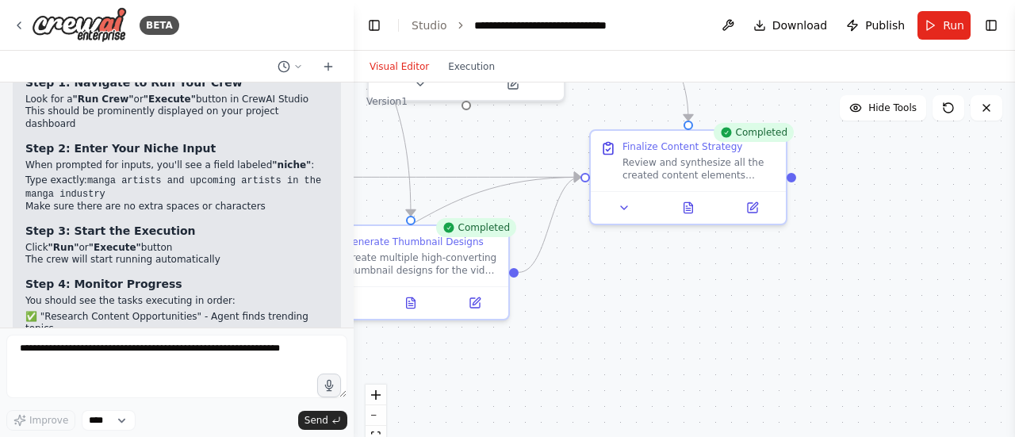
click at [415, 66] on button "Visual Editor" at bounding box center [399, 66] width 78 height 19
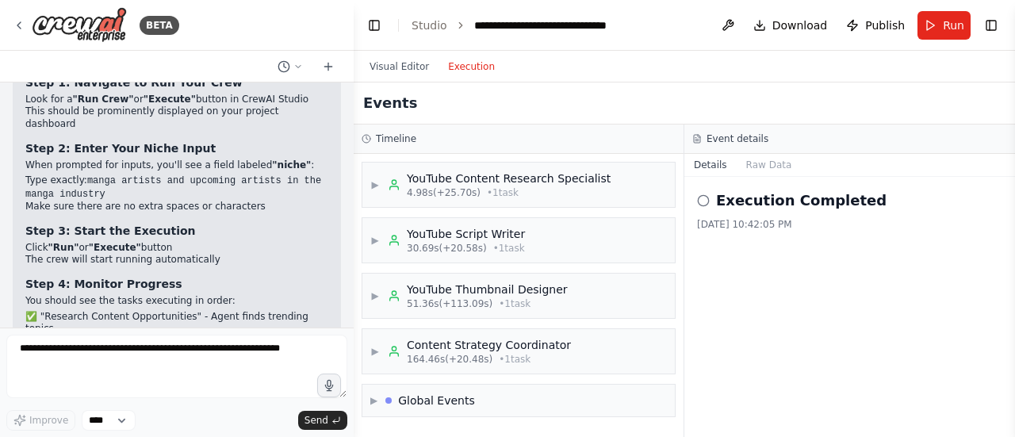
click at [448, 63] on button "Execution" at bounding box center [471, 66] width 66 height 19
click at [674, 328] on div "▶ Content Strategy Coordinator 164.46s (+20.48s) • 1 task" at bounding box center [519, 351] width 314 height 46
click at [568, 361] on div "▶ Content Strategy Coordinator 164.46s (+20.48s) • 1 task" at bounding box center [518, 351] width 312 height 44
click at [568, 361] on div "▼ Content Strategy Coordinator 164.46s (+20.48s) • 1 task" at bounding box center [518, 351] width 312 height 44
click at [348, 312] on div at bounding box center [350, 218] width 6 height 437
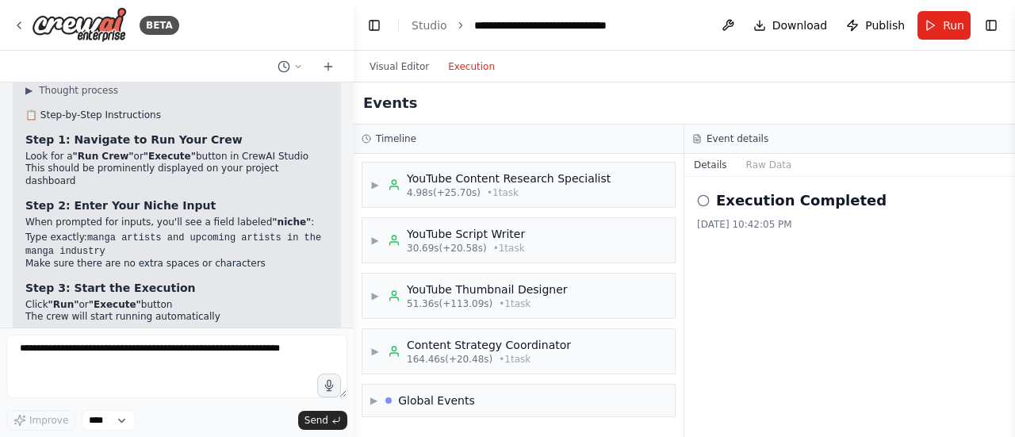
scroll to position [4953, 0]
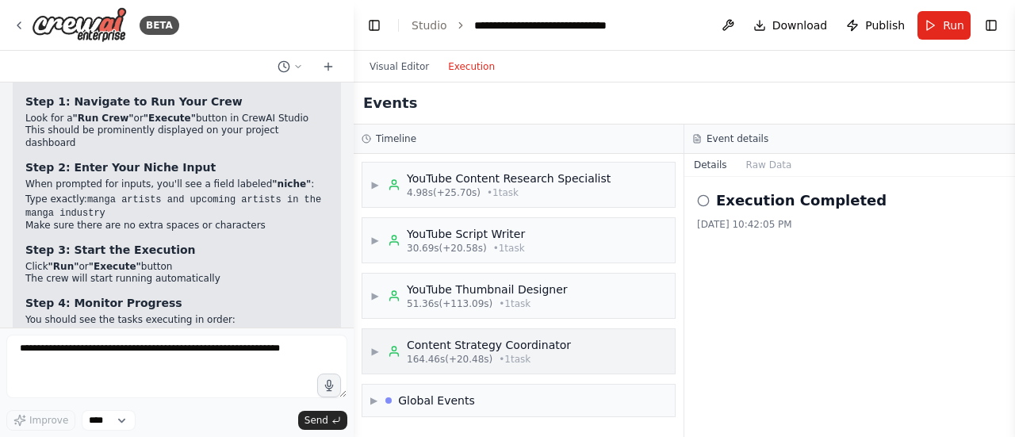
click at [499, 356] on span "• 1 task" at bounding box center [515, 359] width 32 height 13
drag, startPoint x: 668, startPoint y: 298, endPoint x: 666, endPoint y: 361, distance: 62.7
click at [666, 361] on div "▶ YouTube Content Research Specialist 4.98s (+25.70s) • 1 task ▶ YouTube Script…" at bounding box center [519, 295] width 330 height 283
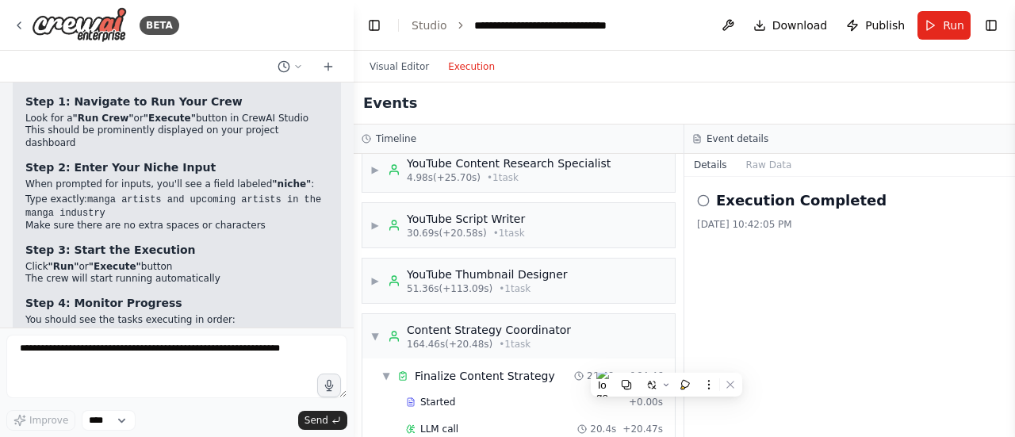
scroll to position [0, 0]
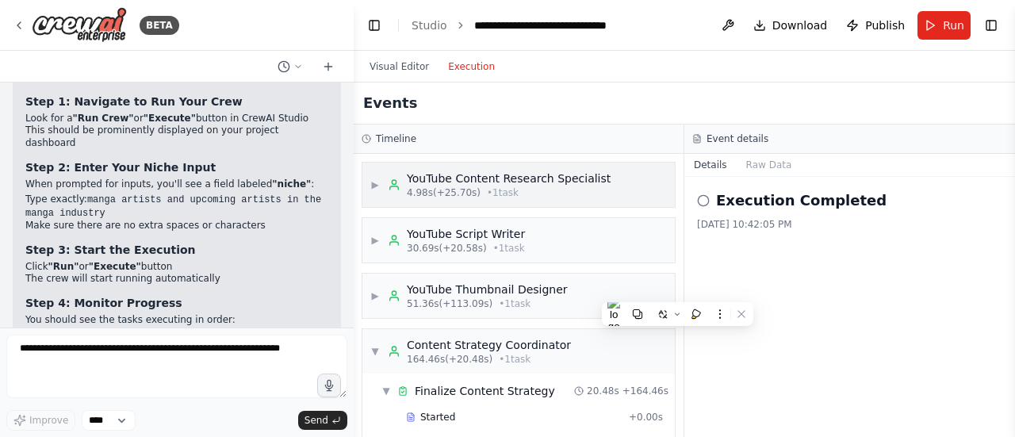
click at [540, 194] on div "4.98s (+25.70s) • 1 task" at bounding box center [509, 192] width 204 height 13
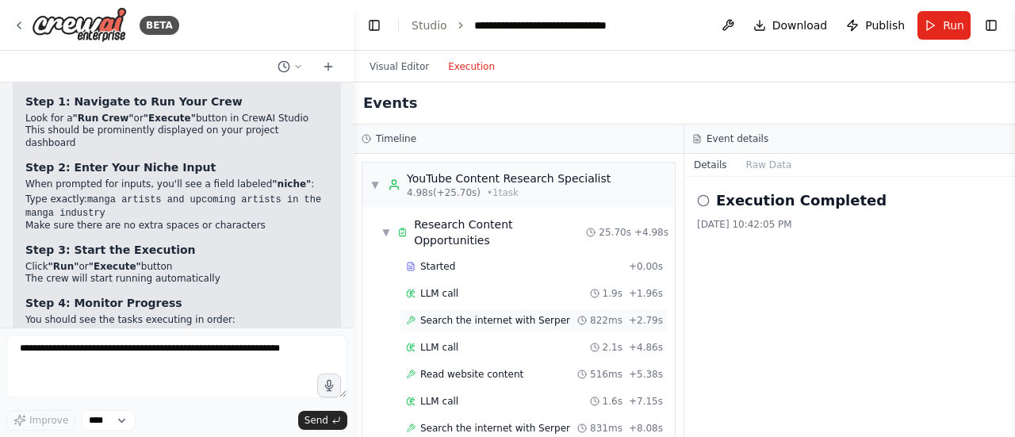
click at [615, 308] on div "Search the internet with [PERSON_NAME] 822ms + 2.79s" at bounding box center [534, 320] width 268 height 24
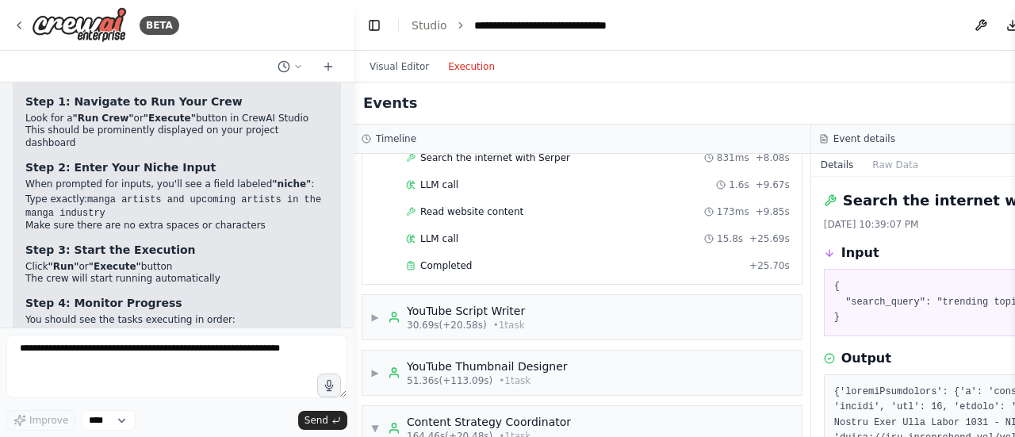
scroll to position [214, 0]
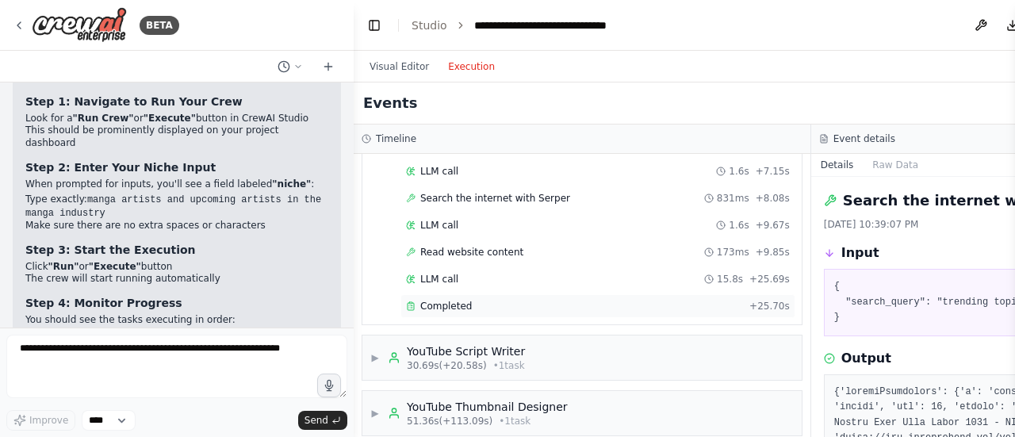
click at [672, 310] on div "Completed + 25.70s" at bounding box center [597, 306] width 395 height 24
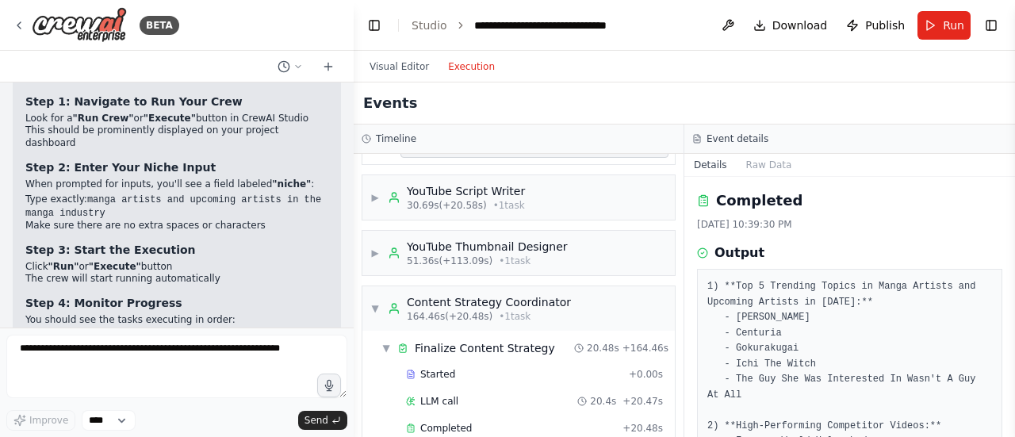
scroll to position [396, 0]
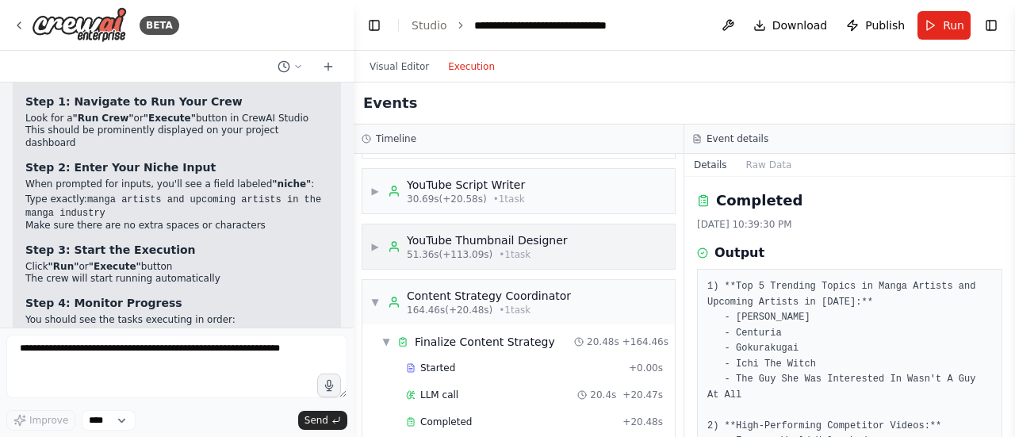
click at [585, 240] on div "▶ YouTube Thumbnail Designer 51.36s (+113.09s) • 1 task" at bounding box center [518, 246] width 312 height 44
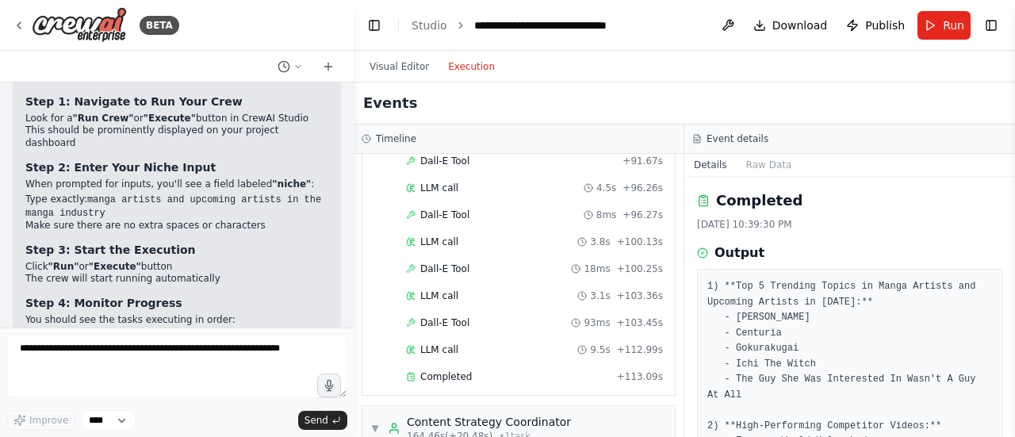
scroll to position [1565, 0]
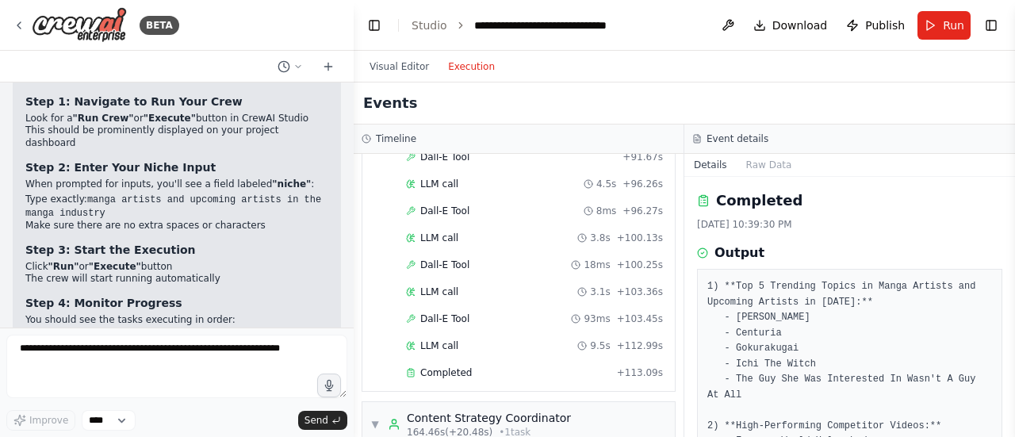
click at [553, 366] on div "Completed" at bounding box center [508, 372] width 205 height 13
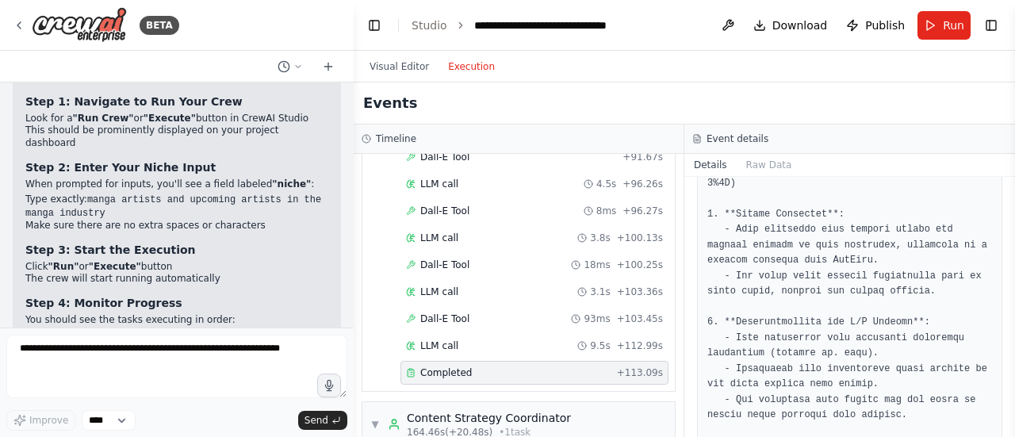
scroll to position [572, 0]
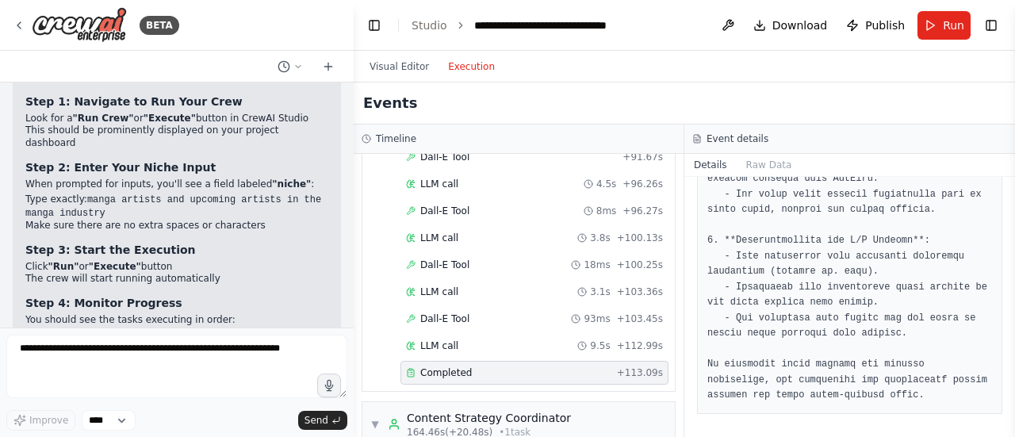
drag, startPoint x: 671, startPoint y: 389, endPoint x: 671, endPoint y: 419, distance: 30.1
click at [671, 419] on div "▼ YouTube Content Research Specialist 4.98s (+25.70s) • 1 task ▼ Research Conte…" at bounding box center [519, 295] width 330 height 283
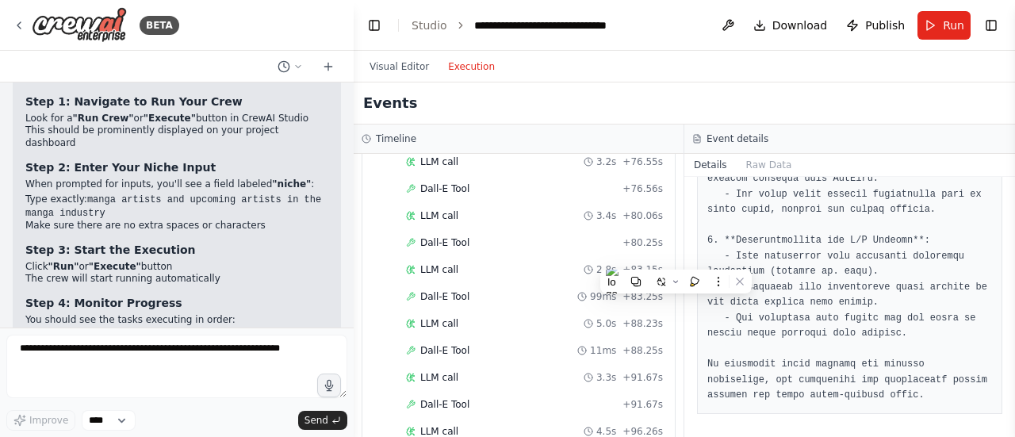
scroll to position [1684, 0]
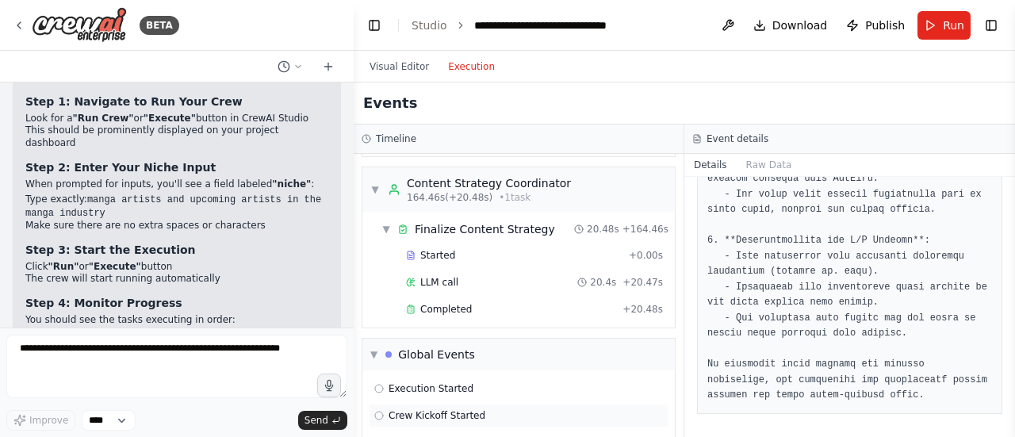
click at [552, 409] on div "Crew Kickoff Started" at bounding box center [518, 415] width 289 height 13
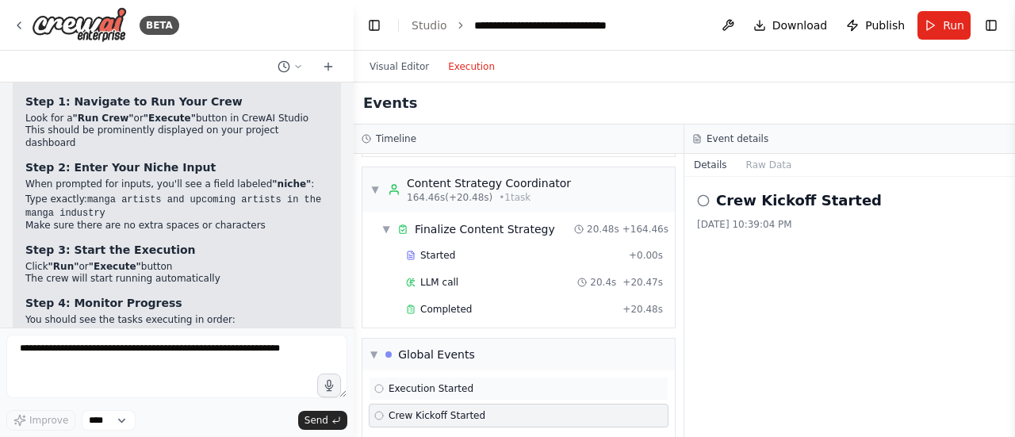
click at [545, 382] on div "Execution Started" at bounding box center [518, 388] width 289 height 13
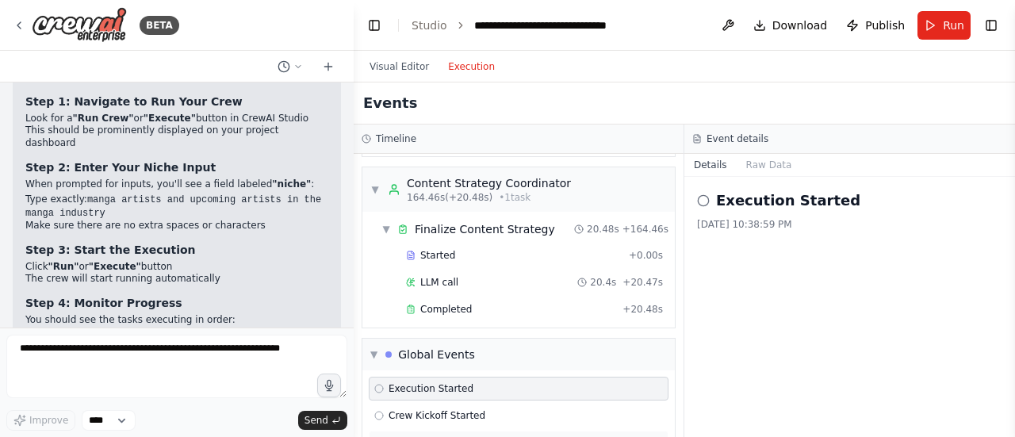
click at [550, 436] on div "Crew Kickoff Completed" at bounding box center [518, 442] width 289 height 13
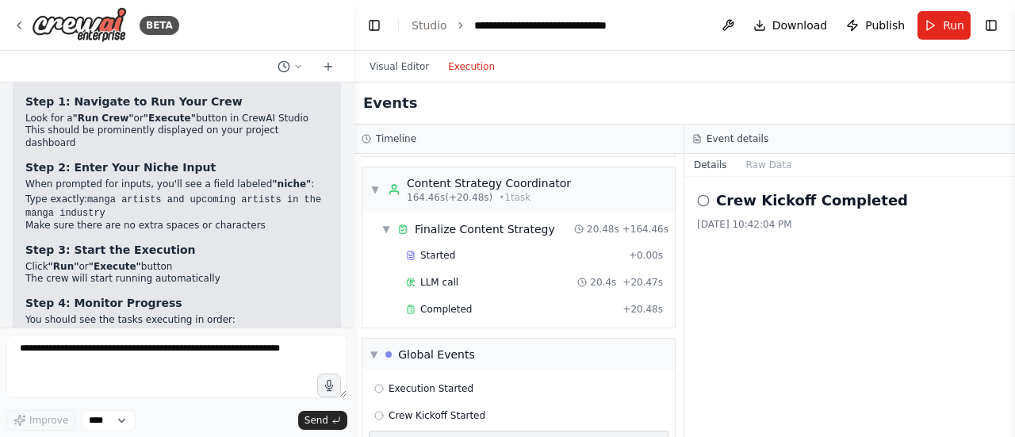
click at [769, 168] on button "Raw Data" at bounding box center [769, 165] width 65 height 22
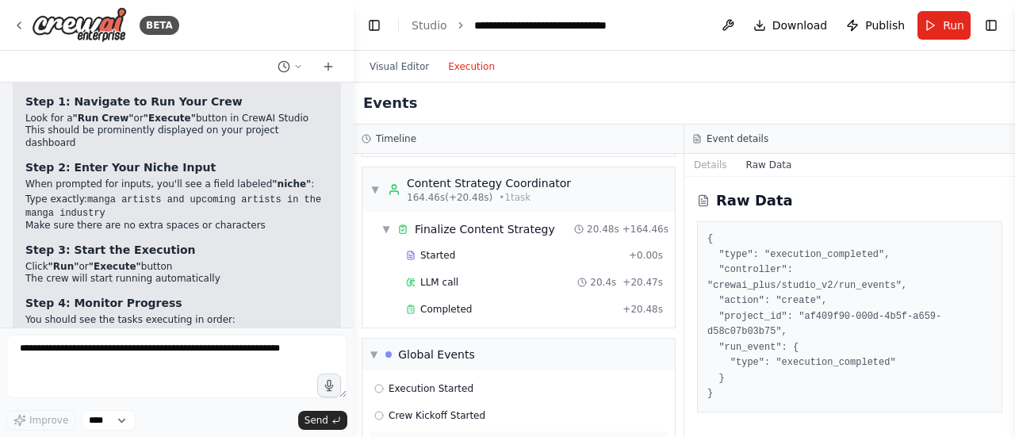
click at [515, 430] on div "Crew Kickoff Completed" at bounding box center [519, 442] width 300 height 24
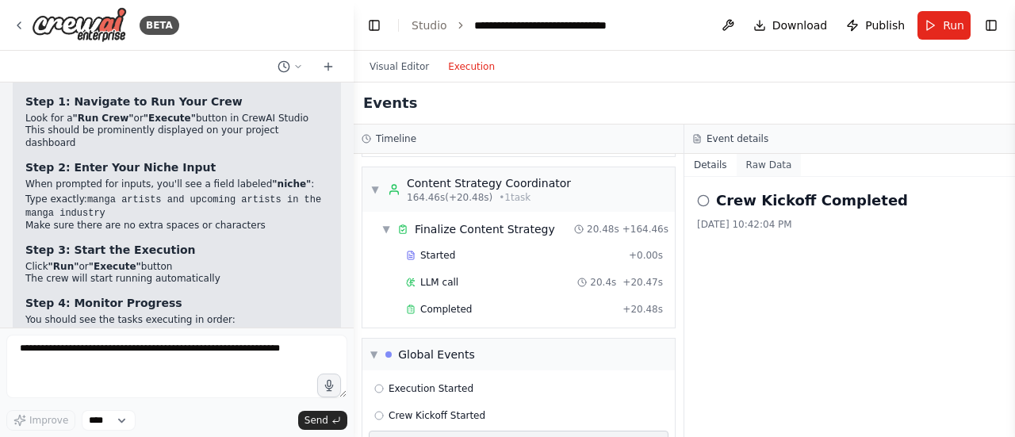
click at [776, 164] on button "Raw Data" at bounding box center [769, 165] width 65 height 22
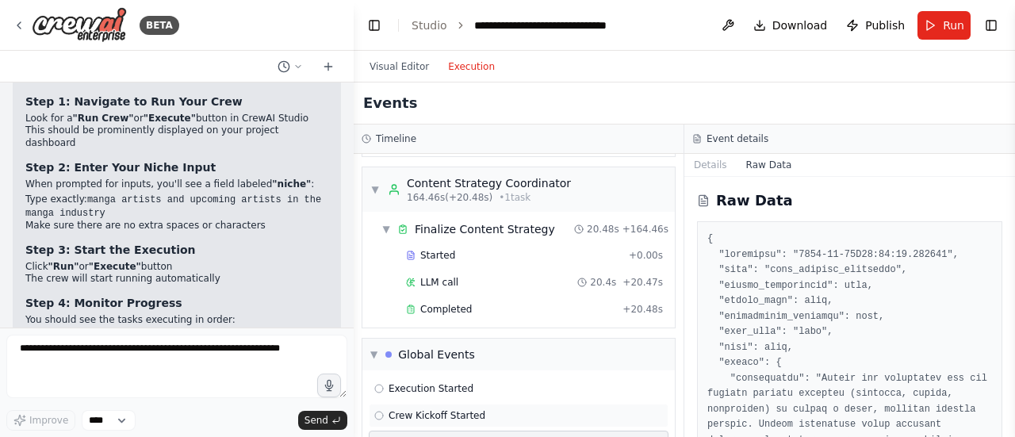
click at [534, 409] on div "Crew Kickoff Started" at bounding box center [518, 415] width 289 height 13
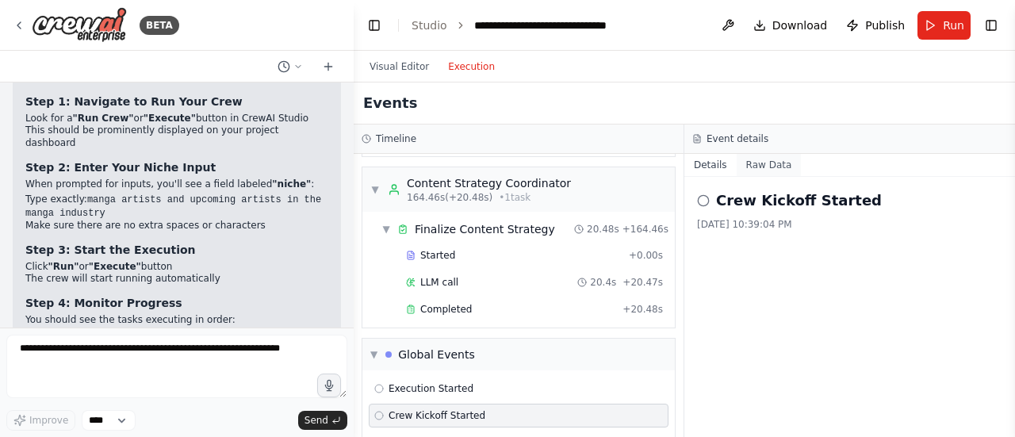
click at [767, 166] on button "Raw Data" at bounding box center [769, 165] width 65 height 22
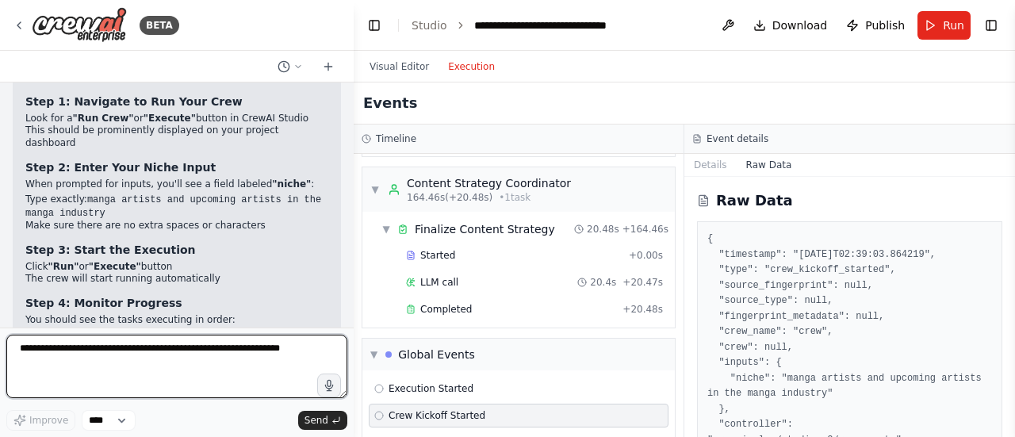
click at [244, 359] on textarea at bounding box center [176, 366] width 341 height 63
click at [35, 356] on textarea "**********" at bounding box center [176, 366] width 341 height 63
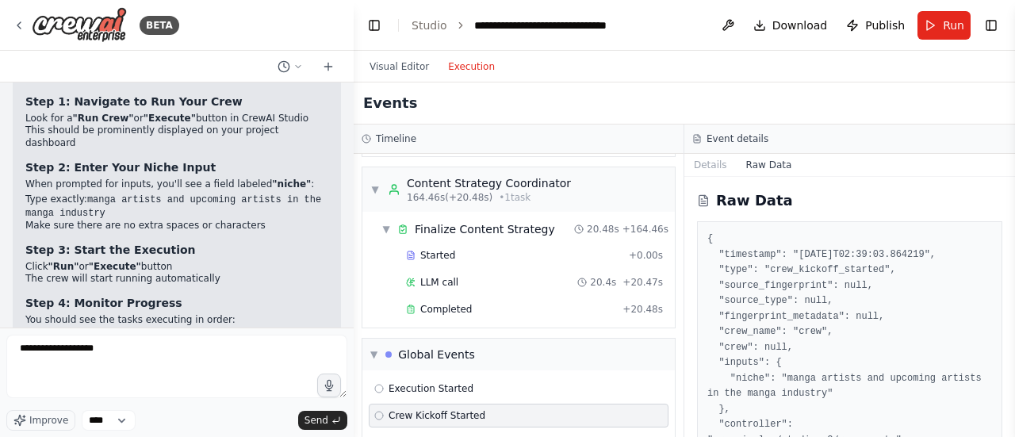
click at [190, 334] on form "**********" at bounding box center [177, 381] width 354 height 109
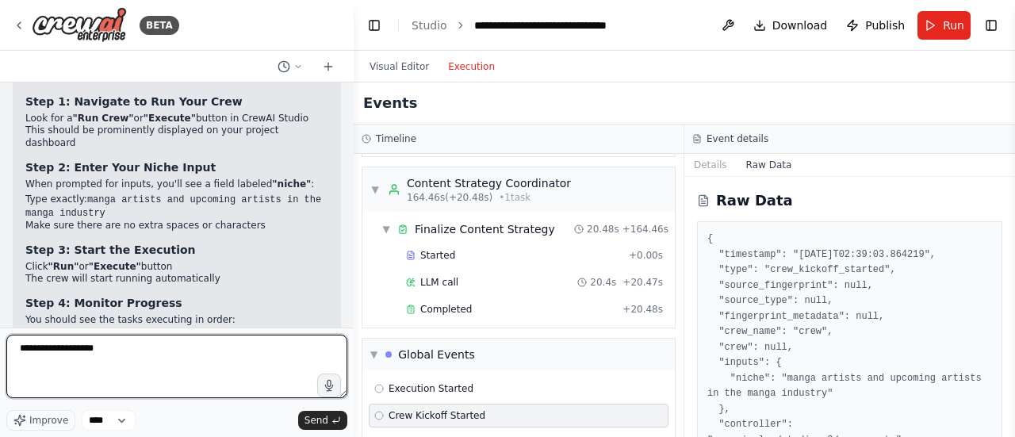
click at [176, 369] on textarea "**********" at bounding box center [176, 366] width 341 height 63
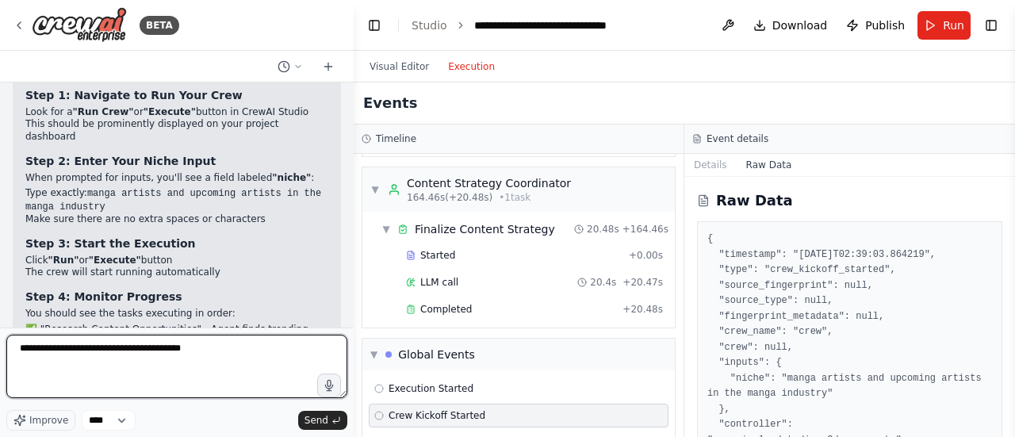
scroll to position [4972, 0]
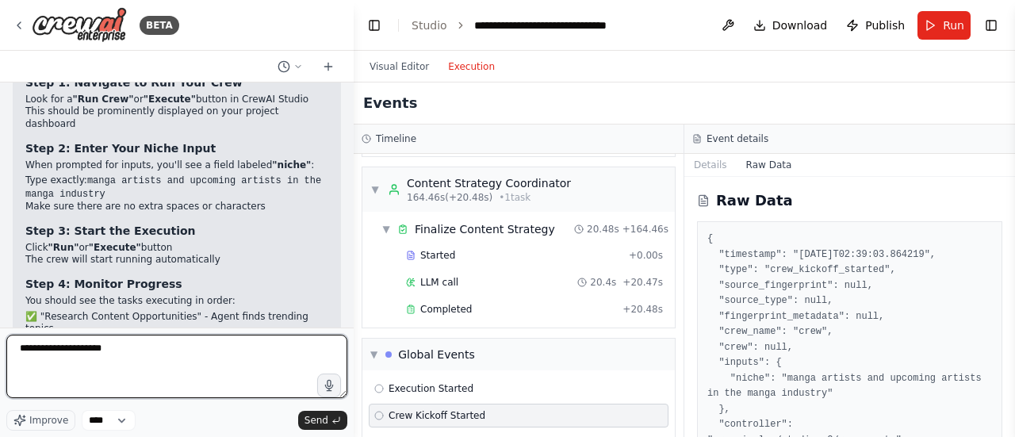
type textarea "**********"
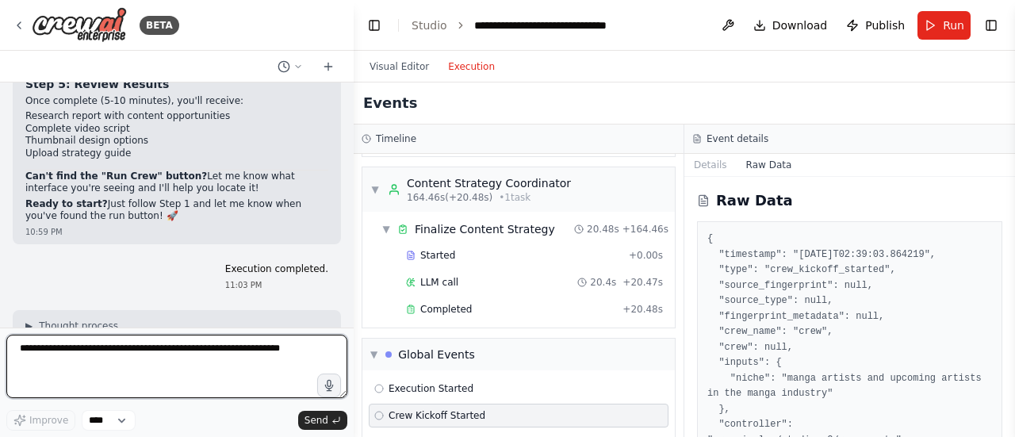
scroll to position [5250, 0]
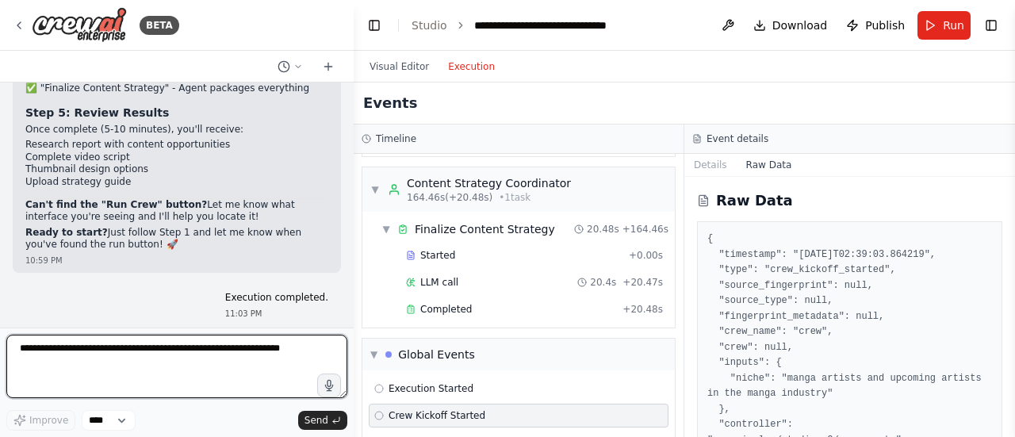
click at [350, 298] on div at bounding box center [350, 218] width 6 height 437
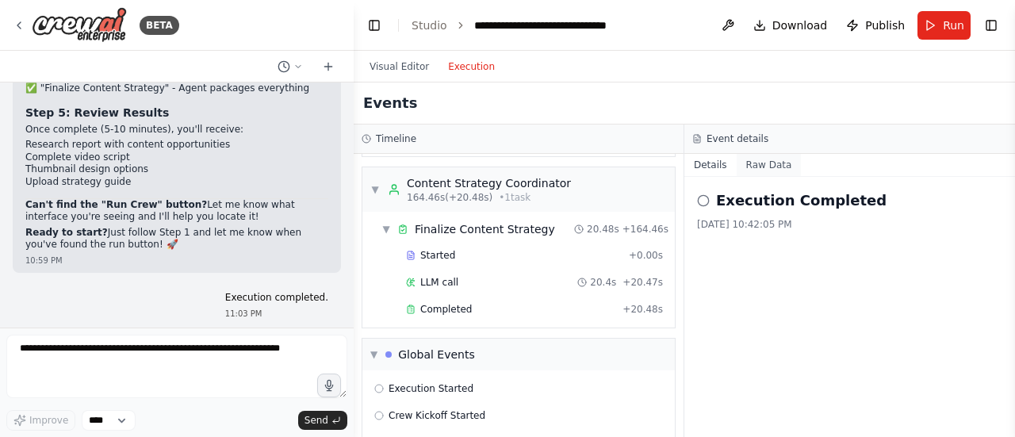
click at [751, 167] on button "Raw Data" at bounding box center [769, 165] width 65 height 22
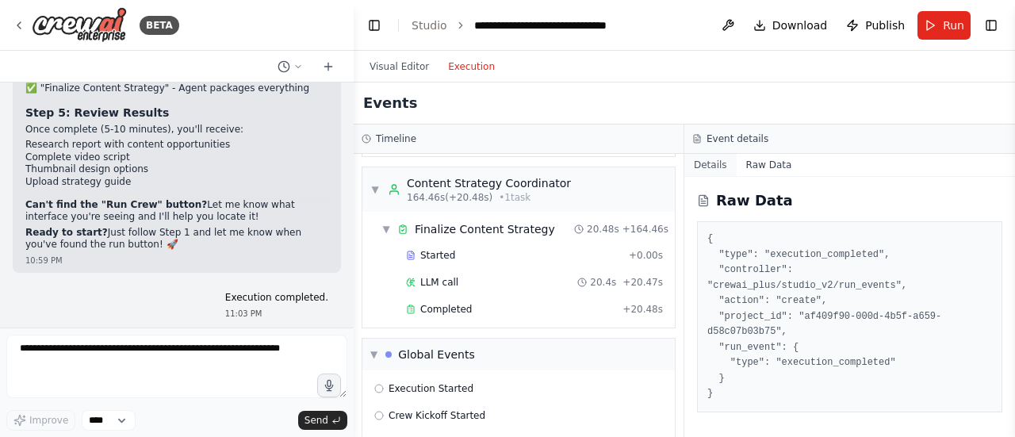
click at [714, 172] on button "Details" at bounding box center [710, 165] width 52 height 22
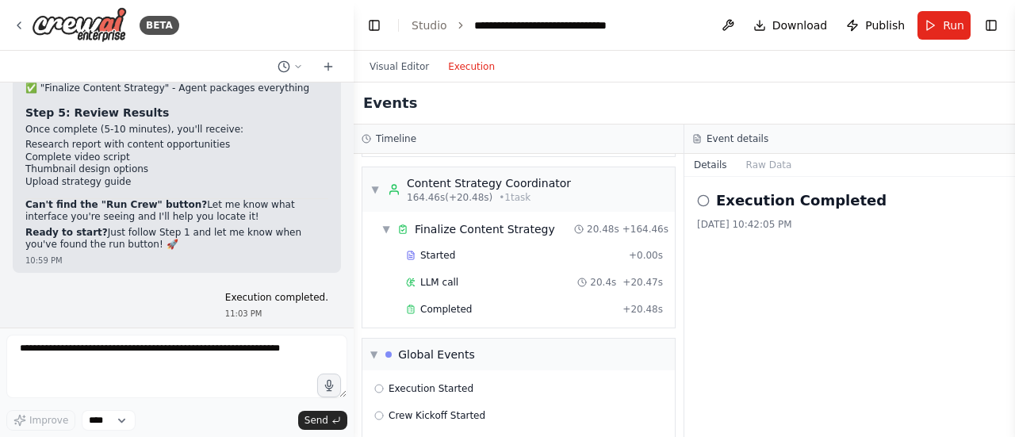
click at [698, 204] on icon at bounding box center [703, 200] width 13 height 13
click at [706, 195] on circle at bounding box center [703, 200] width 10 height 10
click at [428, 346] on div "Global Events" at bounding box center [436, 354] width 77 height 16
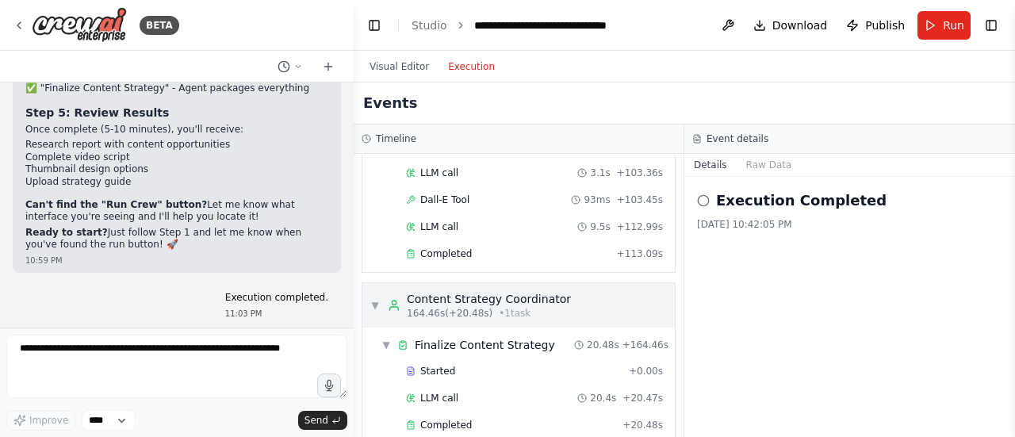
click at [422, 291] on div "Content Strategy Coordinator" at bounding box center [489, 299] width 164 height 16
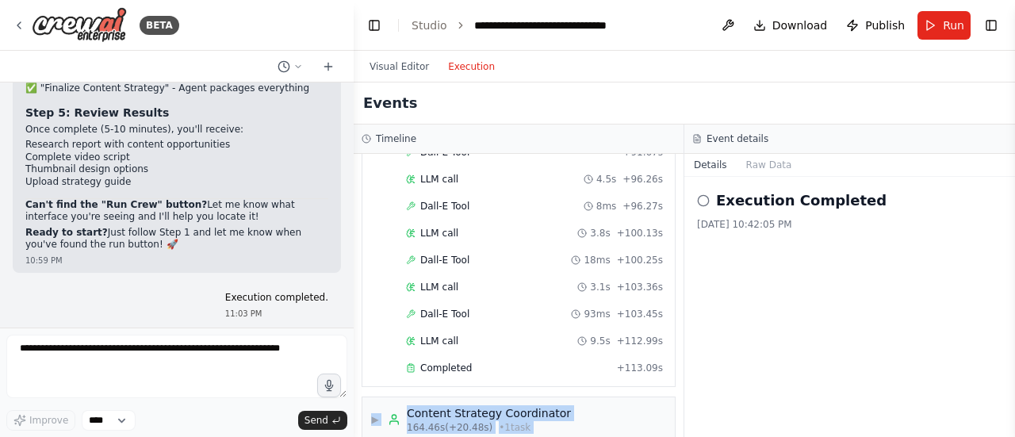
drag, startPoint x: 669, startPoint y: 397, endPoint x: 671, endPoint y: 311, distance: 86.4
click at [672, 311] on div "▼ YouTube Content Research Specialist 4.98s (+25.70s) • 1 task ▼ Research Conte…" at bounding box center [519, 295] width 330 height 283
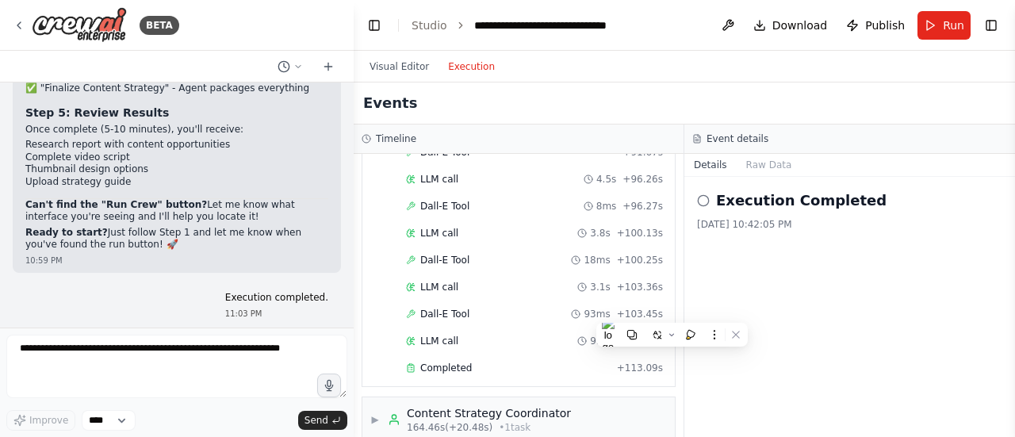
click at [706, 281] on div "Execution Completed [DATE] 10:42:05 PM" at bounding box center [849, 307] width 331 height 260
click at [758, 166] on button "Raw Data" at bounding box center [769, 165] width 65 height 22
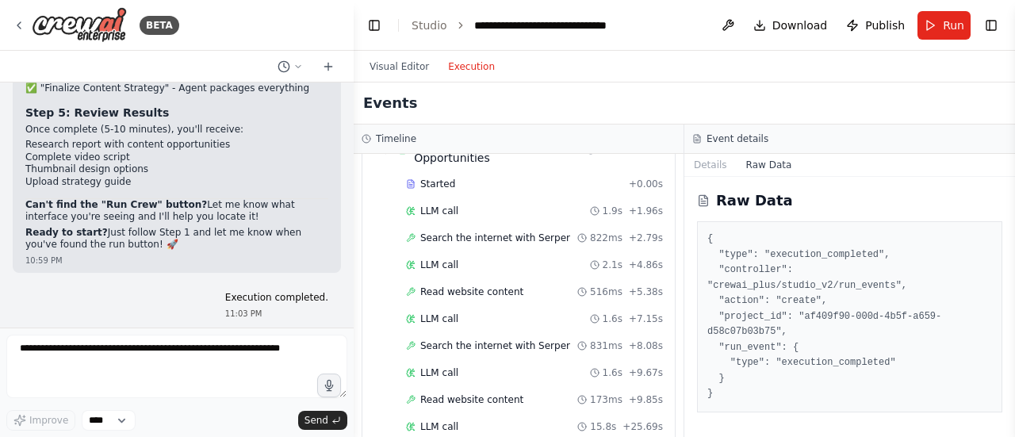
scroll to position [0, 0]
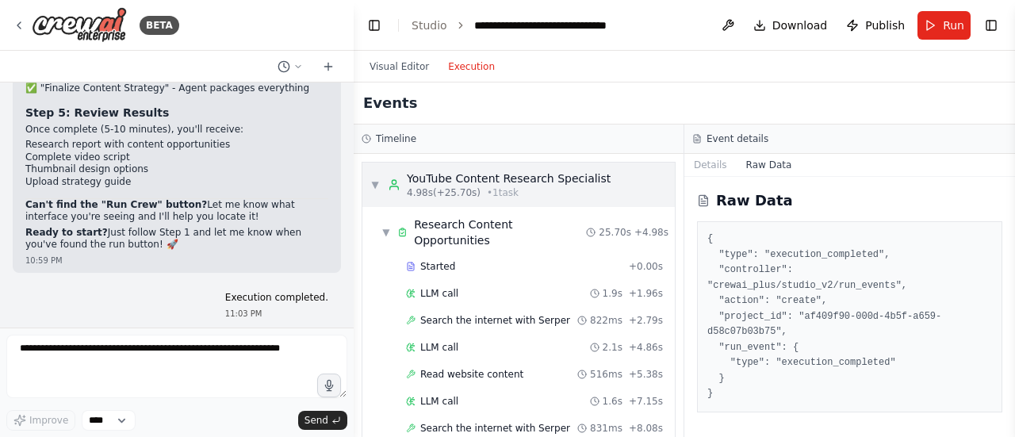
click at [488, 197] on span "• 1 task" at bounding box center [503, 192] width 32 height 13
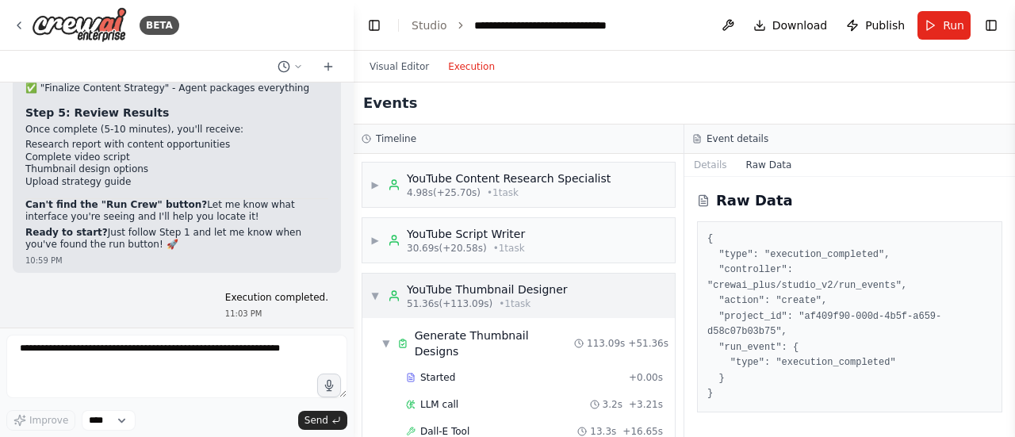
click at [453, 309] on div "▼ YouTube Thumbnail Designer 51.36s (+113.09s) • 1 task" at bounding box center [518, 296] width 312 height 44
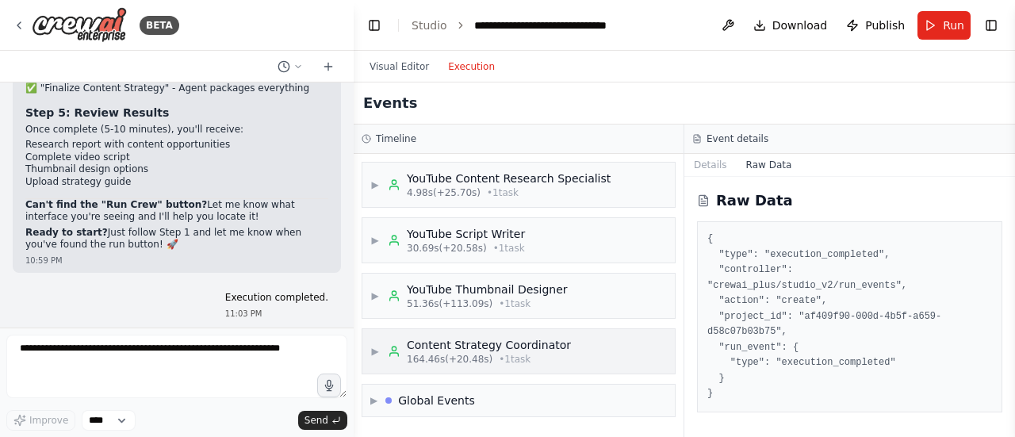
click at [510, 365] on div "▶ Content Strategy Coordinator 164.46s (+20.48s) • 1 task" at bounding box center [518, 351] width 312 height 44
click at [510, 365] on div "▼ Content Strategy Coordinator 164.46s (+20.48s) • 1 task" at bounding box center [518, 351] width 312 height 44
click at [723, 164] on button "Details" at bounding box center [710, 165] width 52 height 22
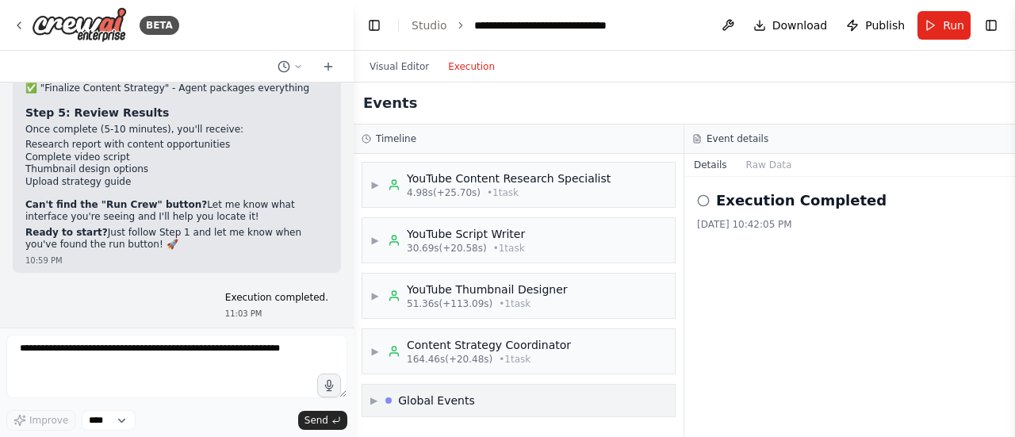
click at [530, 387] on div "▶ Global Events" at bounding box center [518, 401] width 312 height 32
click at [530, 387] on div "▼ Global Events" at bounding box center [518, 401] width 312 height 32
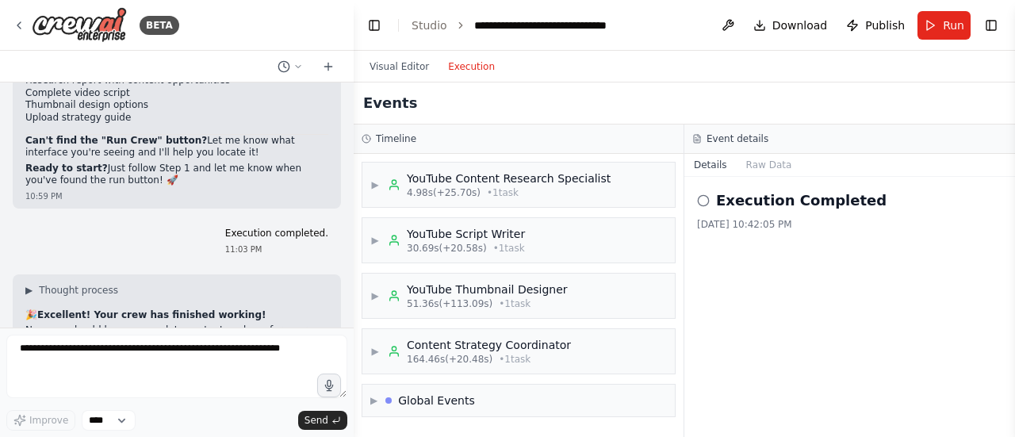
scroll to position [5257, 0]
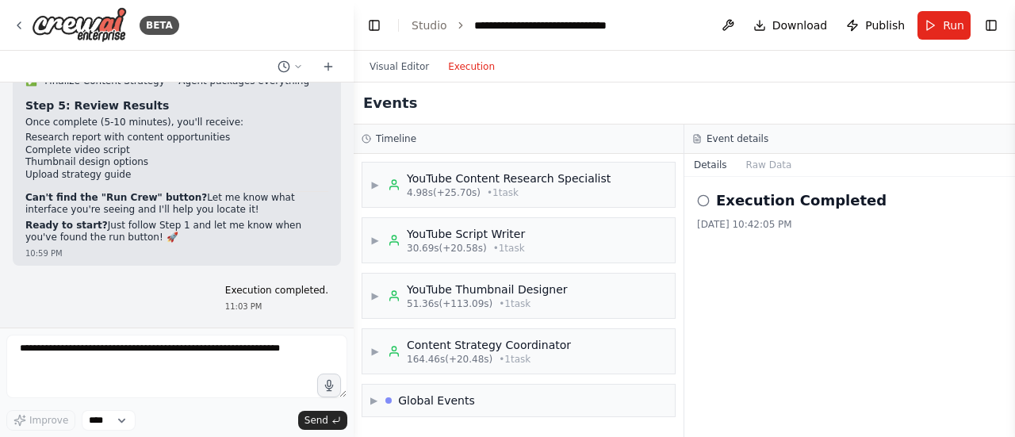
drag, startPoint x: 22, startPoint y: 152, endPoint x: 140, endPoint y: 272, distance: 167.6
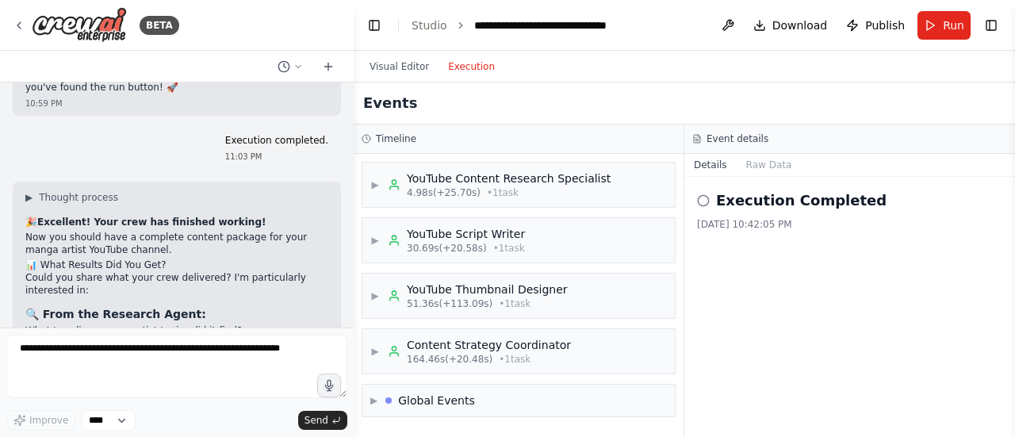
scroll to position [5421, 0]
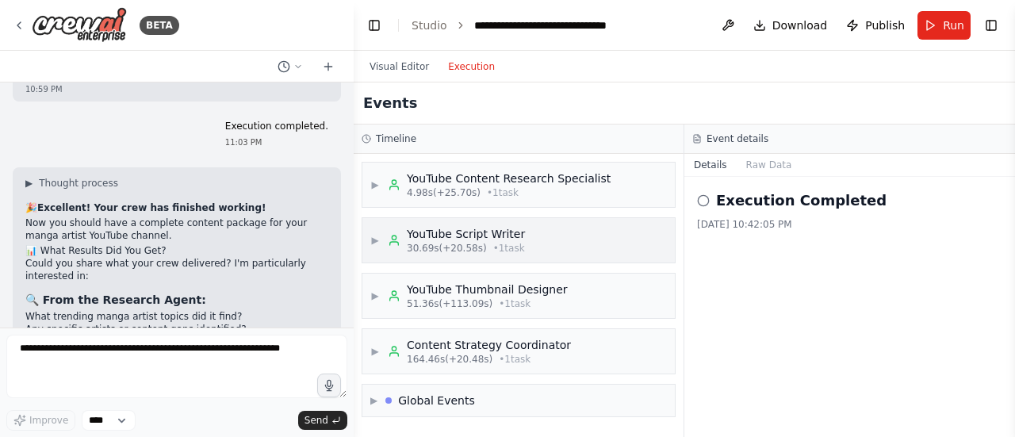
click at [448, 242] on span "30.69s (+20.58s)" at bounding box center [447, 248] width 80 height 13
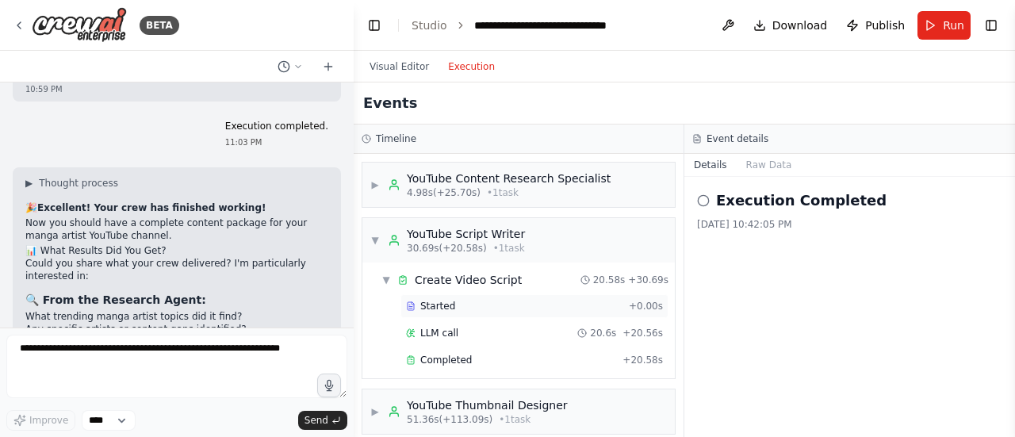
click at [471, 294] on div "Started + 0.00s" at bounding box center [534, 306] width 268 height 24
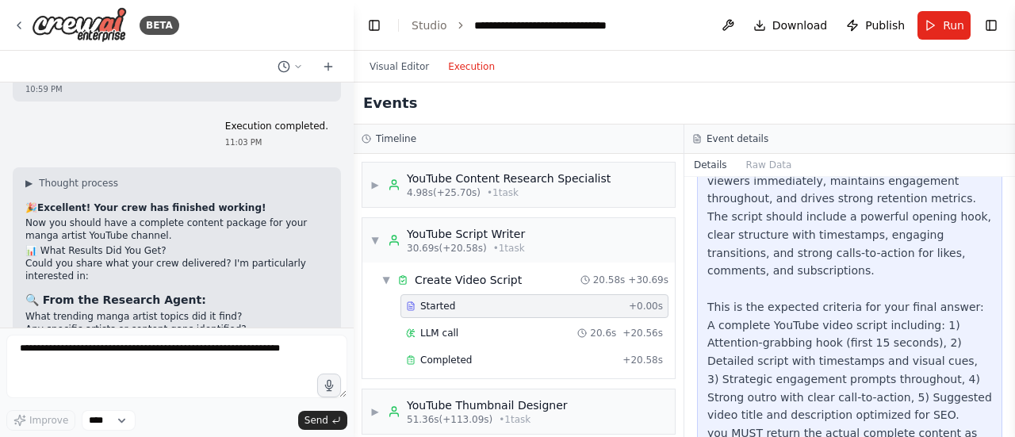
scroll to position [182, 0]
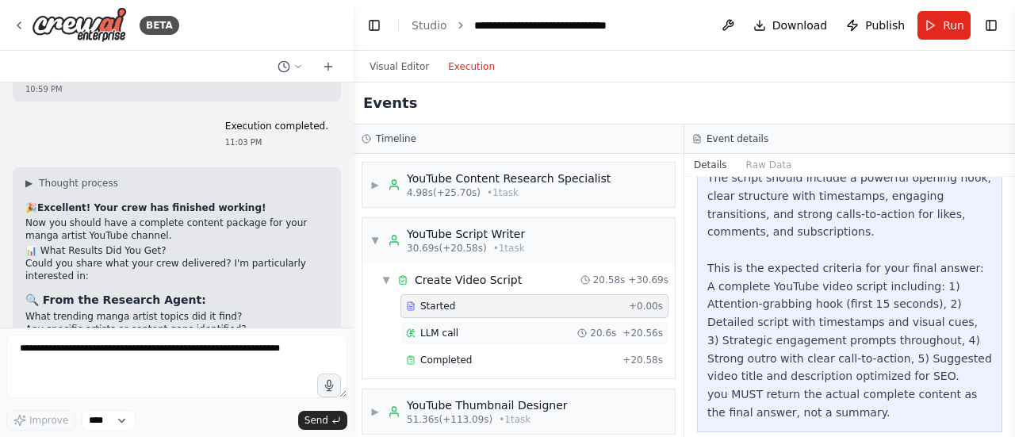
click at [557, 337] on div "LLM call 20.6s + 20.56s" at bounding box center [534, 333] width 268 height 24
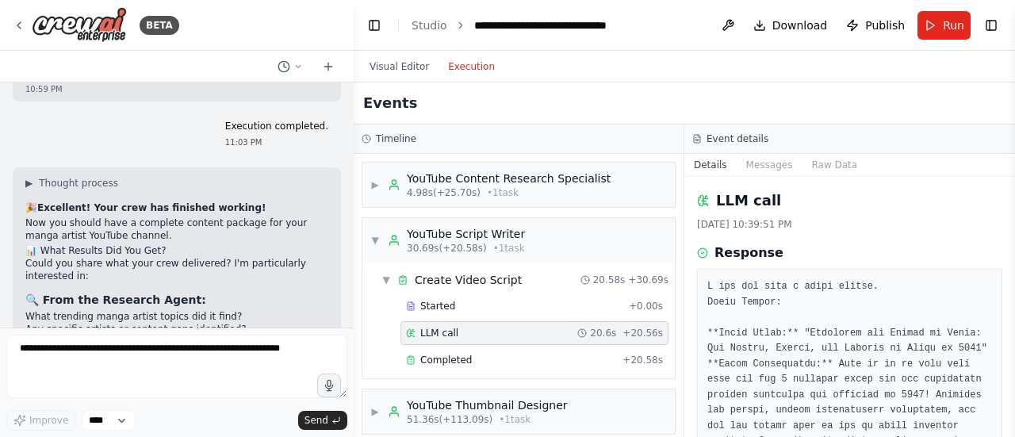
drag, startPoint x: 1014, startPoint y: 222, endPoint x: 1014, endPoint y: 232, distance: 10.3
click at [1014, 232] on div at bounding box center [1014, 218] width 1 height 437
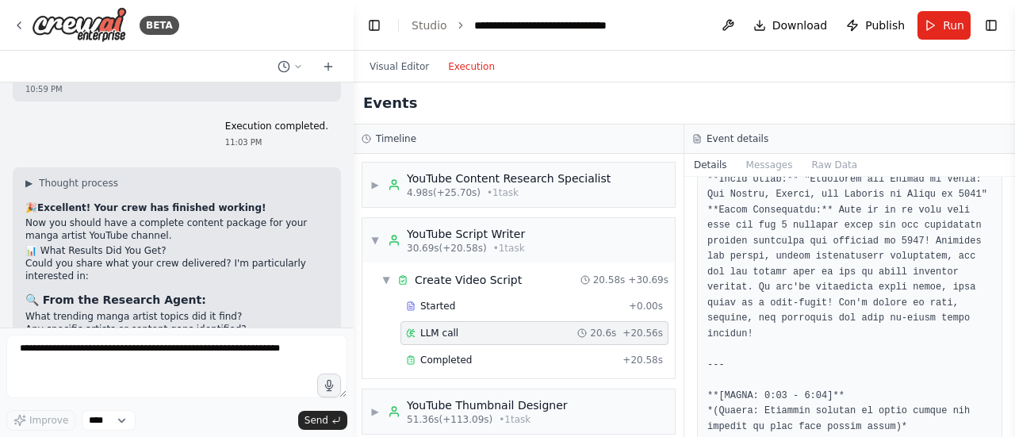
scroll to position [127, 0]
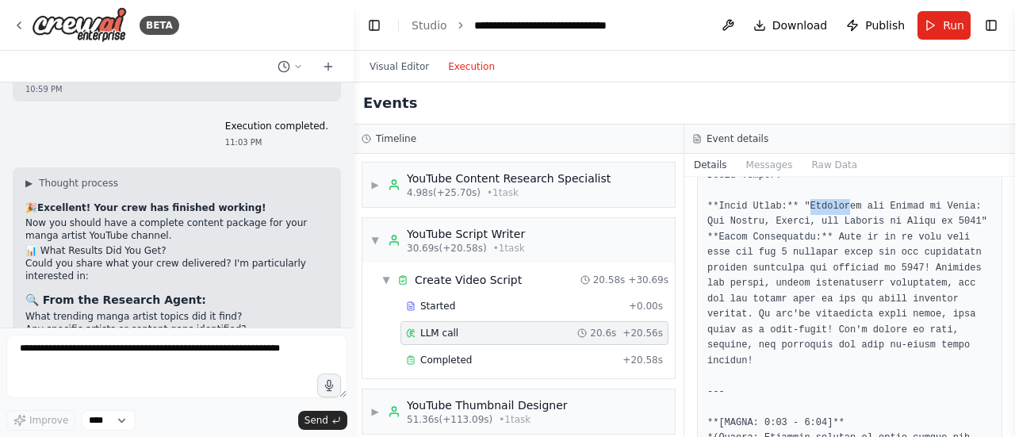
drag, startPoint x: 801, startPoint y: 205, endPoint x: 836, endPoint y: 207, distance: 34.9
drag, startPoint x: 1010, startPoint y: 220, endPoint x: 1014, endPoint y: 235, distance: 15.6
click at [1014, 235] on html "BETA Can you generate ai youtube videos and upload them? 09:05 PM ▶ Thought pro…" at bounding box center [507, 218] width 1015 height 437
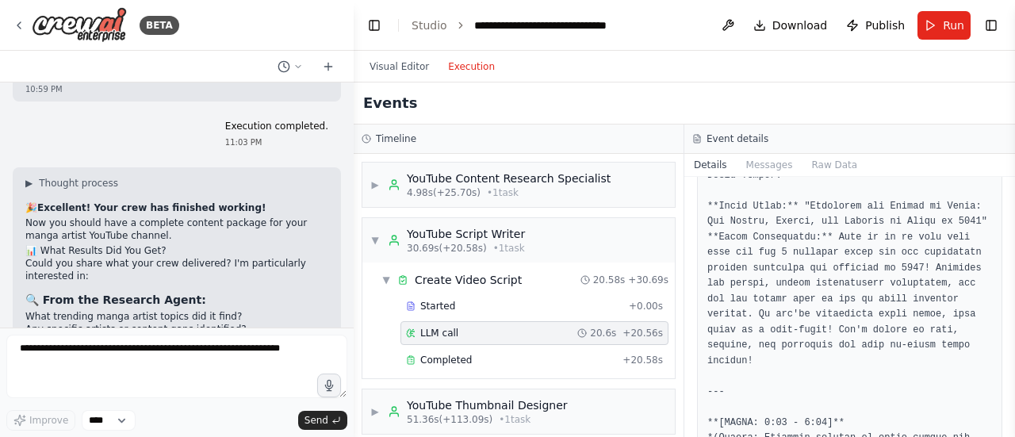
drag, startPoint x: 1010, startPoint y: 207, endPoint x: 1010, endPoint y: 221, distance: 14.3
click at [1010, 221] on button "Toggle Sidebar" at bounding box center [1014, 218] width 13 height 437
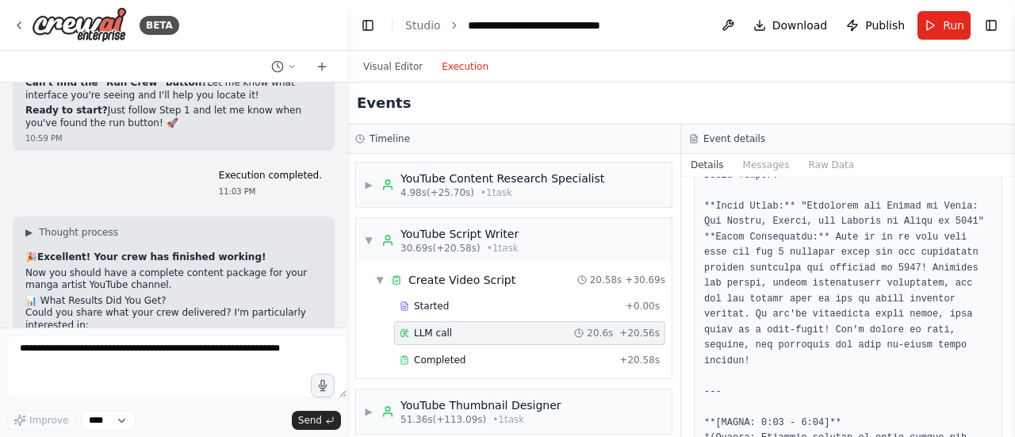
scroll to position [5446, 0]
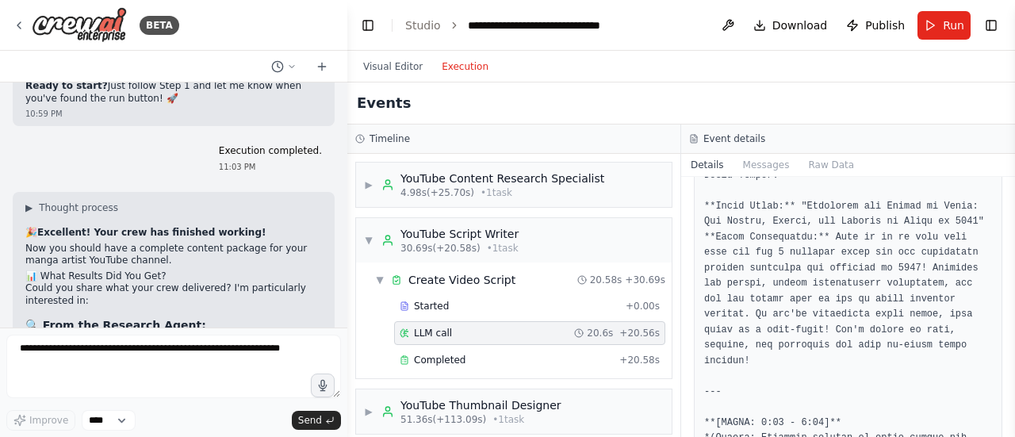
click at [346, 307] on div "BETA Can you generate ai youtube videos and upload them? 09:05 PM ▶ Thought pro…" at bounding box center [507, 218] width 1015 height 437
click at [329, 305] on div "Can you generate ai youtube videos and upload them? 09:05 PM ▶ Thought process …" at bounding box center [173, 204] width 346 height 245
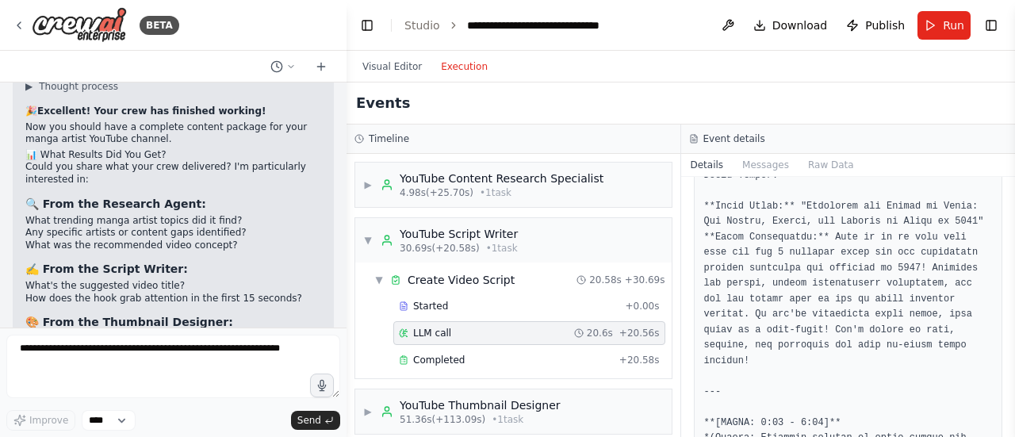
scroll to position [5574, 0]
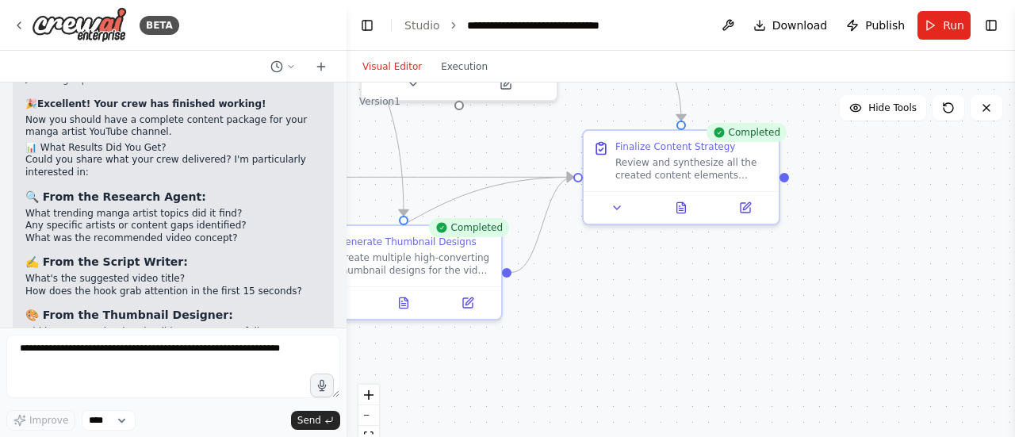
click at [411, 69] on button "Visual Editor" at bounding box center [392, 66] width 78 height 19
click at [683, 203] on icon at bounding box center [681, 204] width 13 height 13
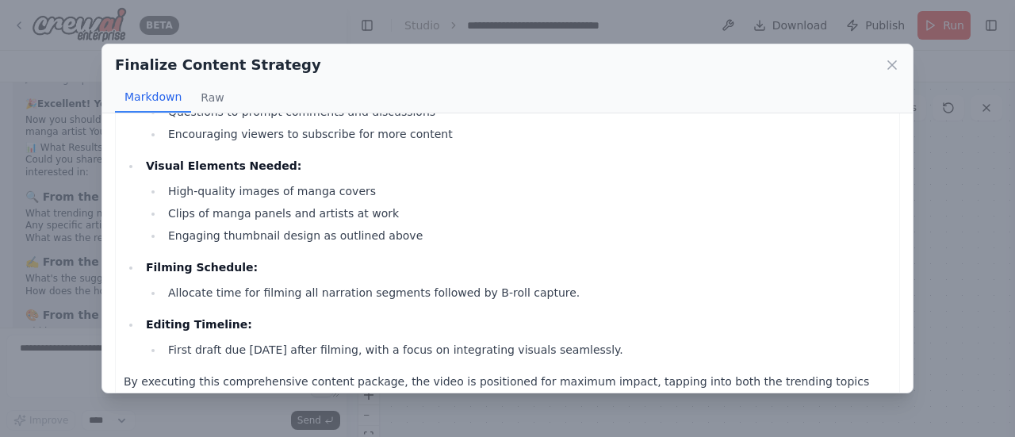
scroll to position [1706, 0]
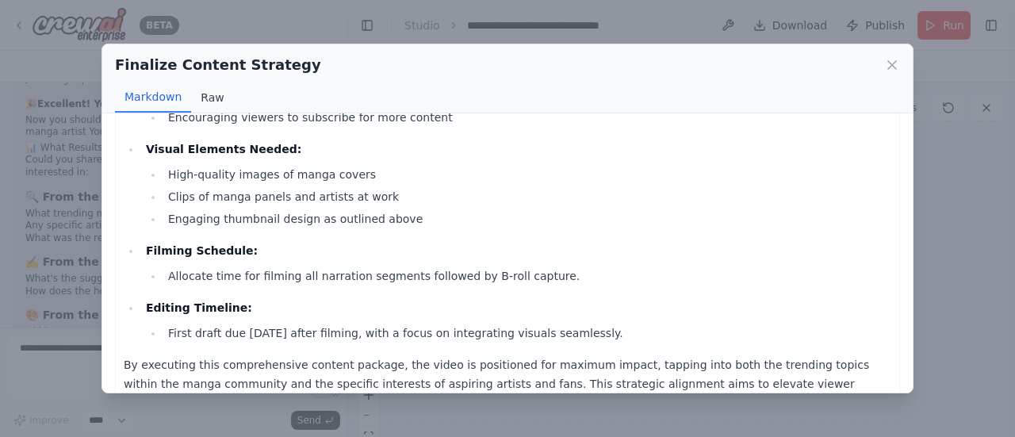
click at [211, 101] on button "Raw" at bounding box center [212, 97] width 42 height 30
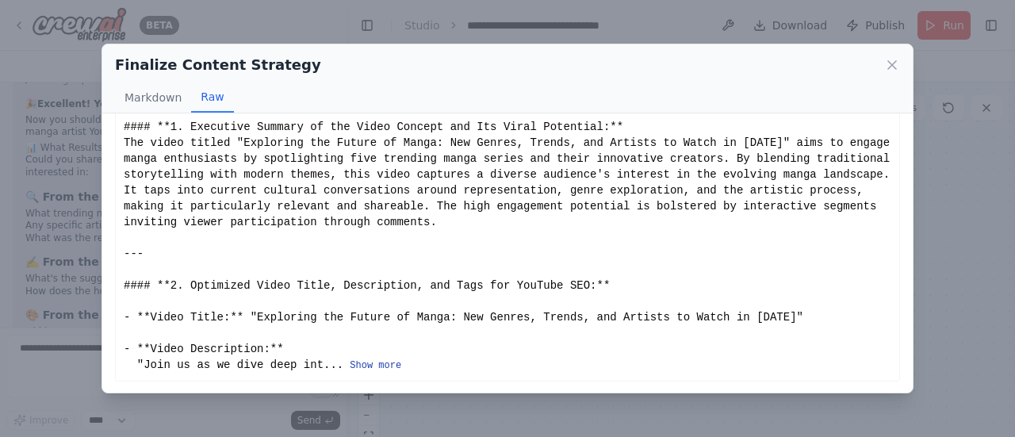
click at [350, 368] on button "Show more" at bounding box center [376, 365] width 52 height 13
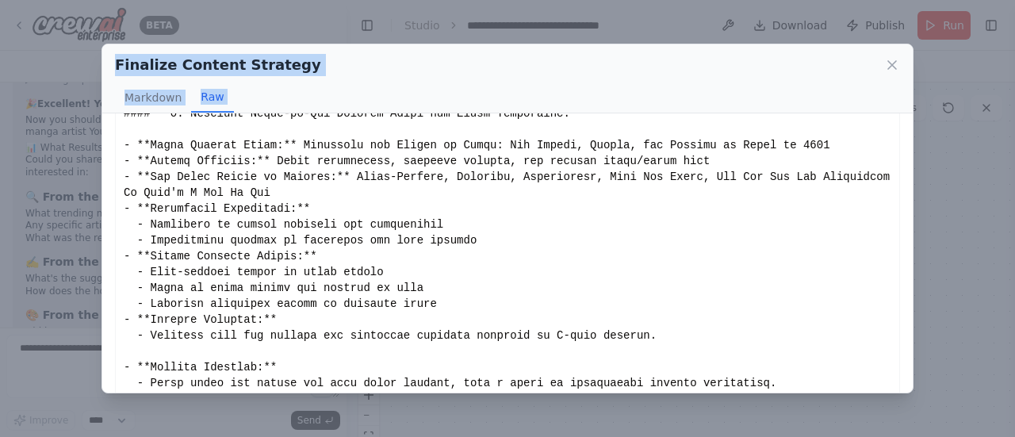
scroll to position [1379, 0]
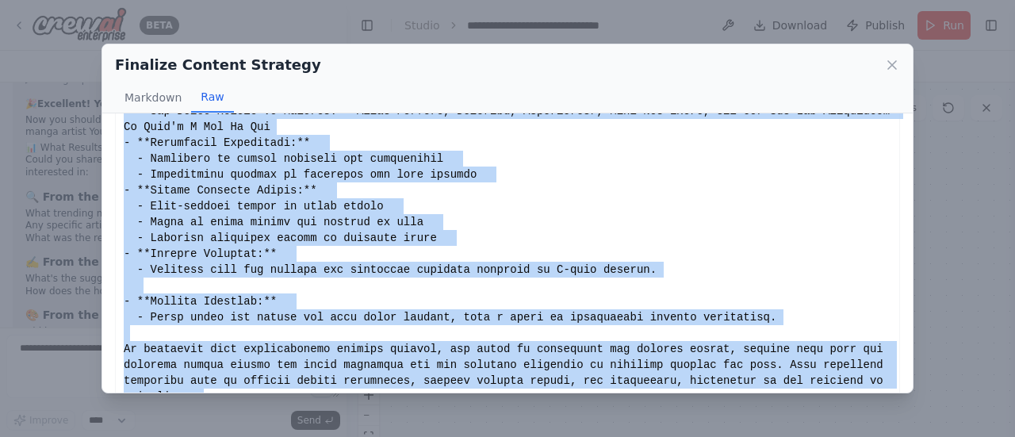
drag, startPoint x: 117, startPoint y: 142, endPoint x: 787, endPoint y: 383, distance: 712.7
click at [787, 383] on div "Comprehensive Content Package for YouTube Video 1. Executive Summary of the Vid…" at bounding box center [507, 252] width 810 height 279
copy div "### **Comprehensive Content Package for YouTube Video** --- #### **1. Executive…"
